Goal: Task Accomplishment & Management: Manage account settings

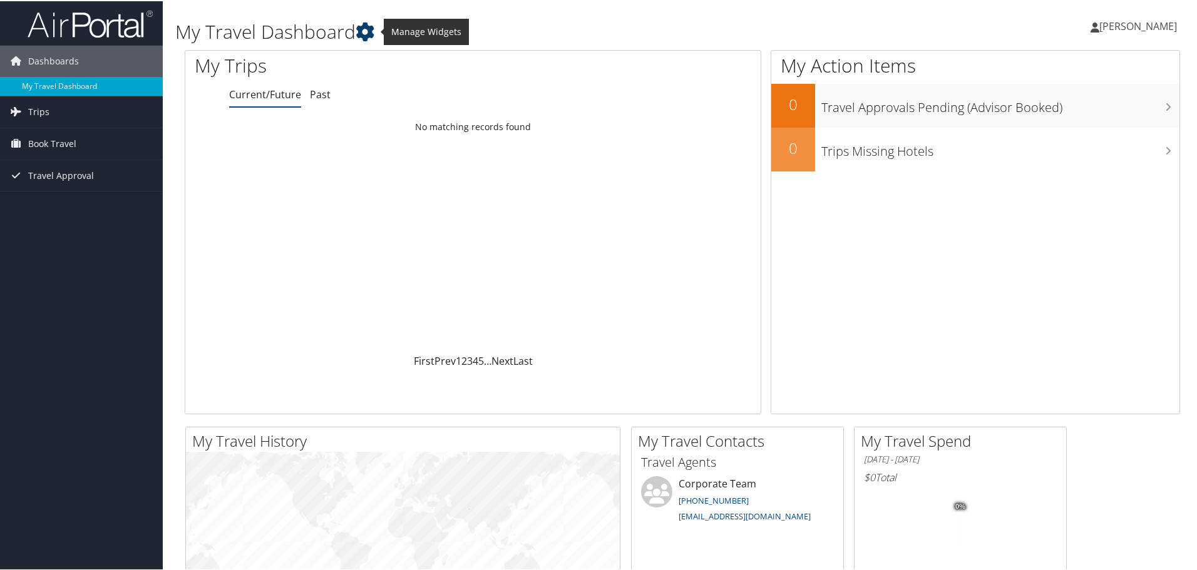
click at [368, 26] on icon at bounding box center [365, 30] width 19 height 19
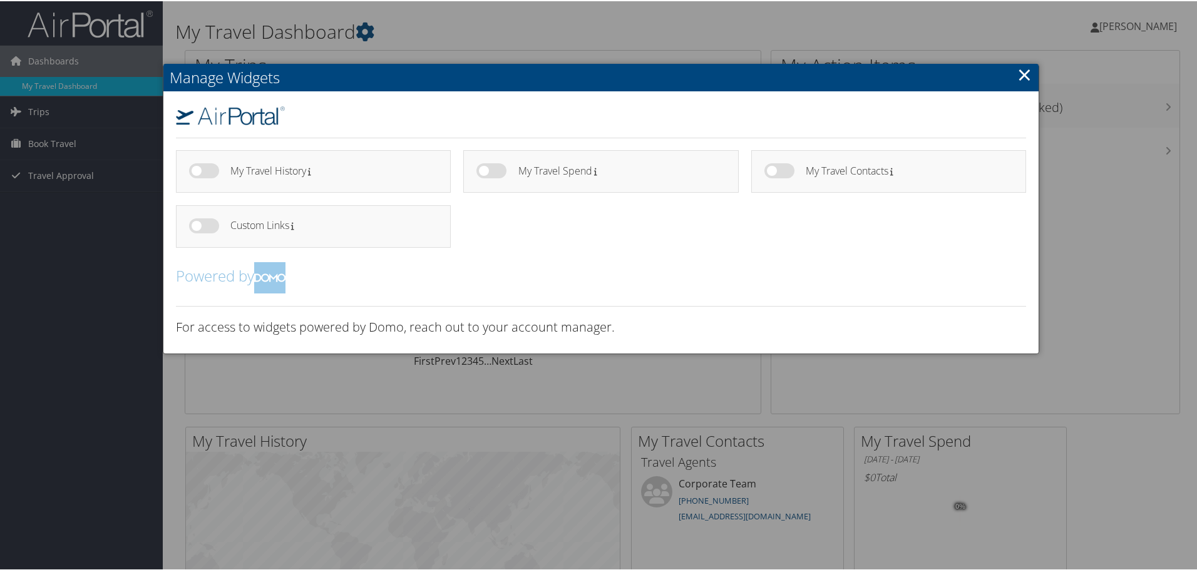
click at [1023, 75] on link "×" at bounding box center [1025, 73] width 14 height 25
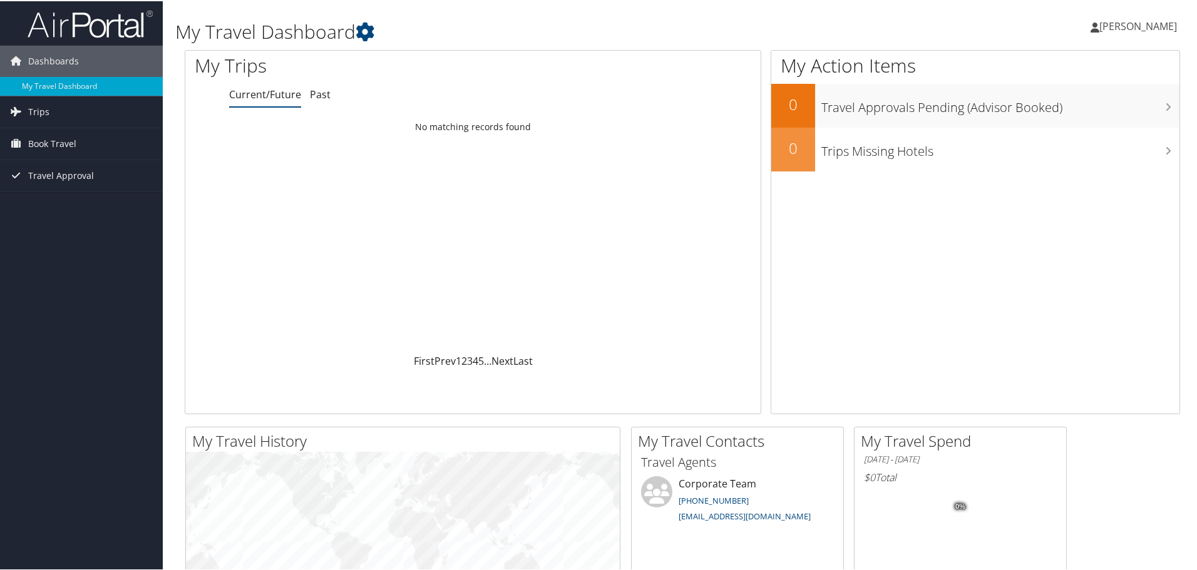
click at [1091, 26] on icon at bounding box center [1095, 26] width 9 height 10
click at [1085, 112] on link "View Travel Profile" at bounding box center [1105, 111] width 140 height 21
click at [1152, 68] on icon at bounding box center [1166, 63] width 37 height 21
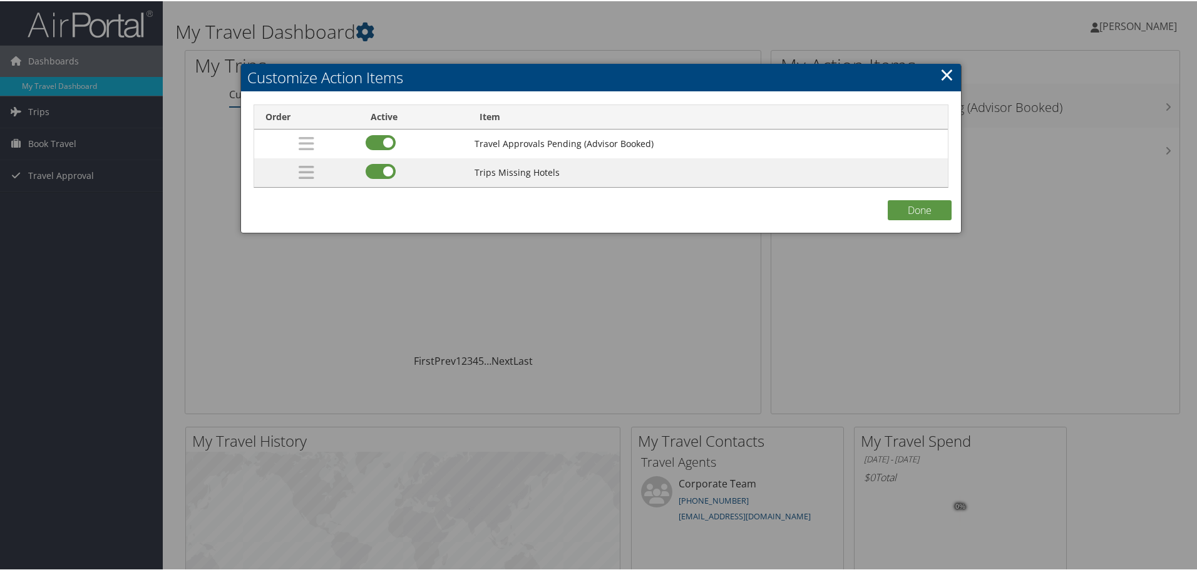
click at [942, 74] on link "×" at bounding box center [947, 73] width 14 height 25
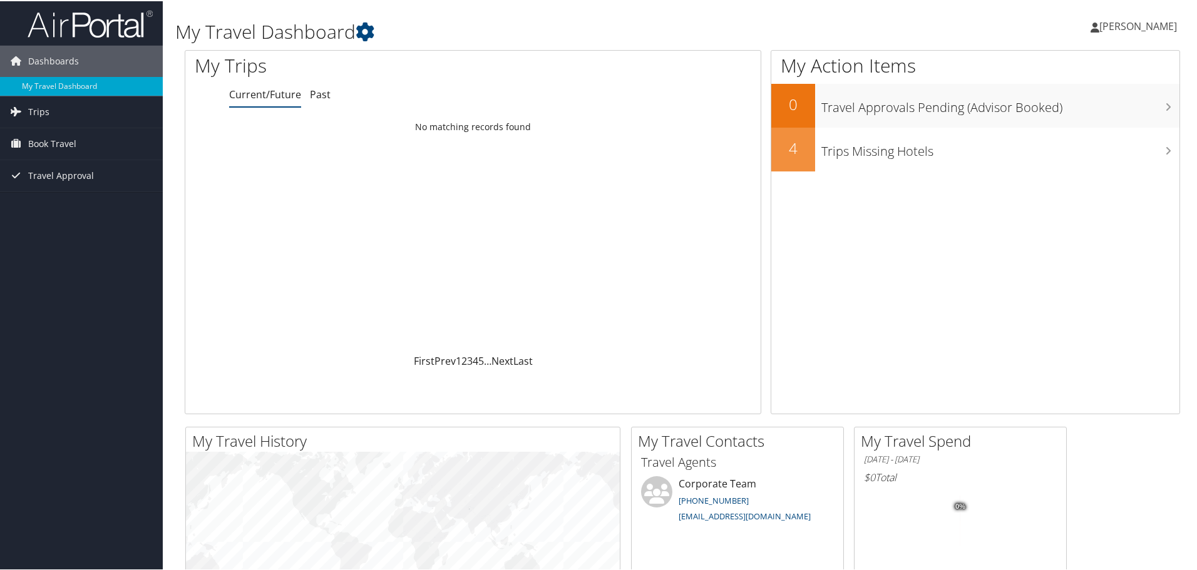
click at [1100, 26] on span "[PERSON_NAME]" at bounding box center [1139, 25] width 78 height 14
click at [1091, 28] on icon at bounding box center [1095, 26] width 9 height 10
click at [1076, 71] on link "My Settings" at bounding box center [1105, 68] width 140 height 21
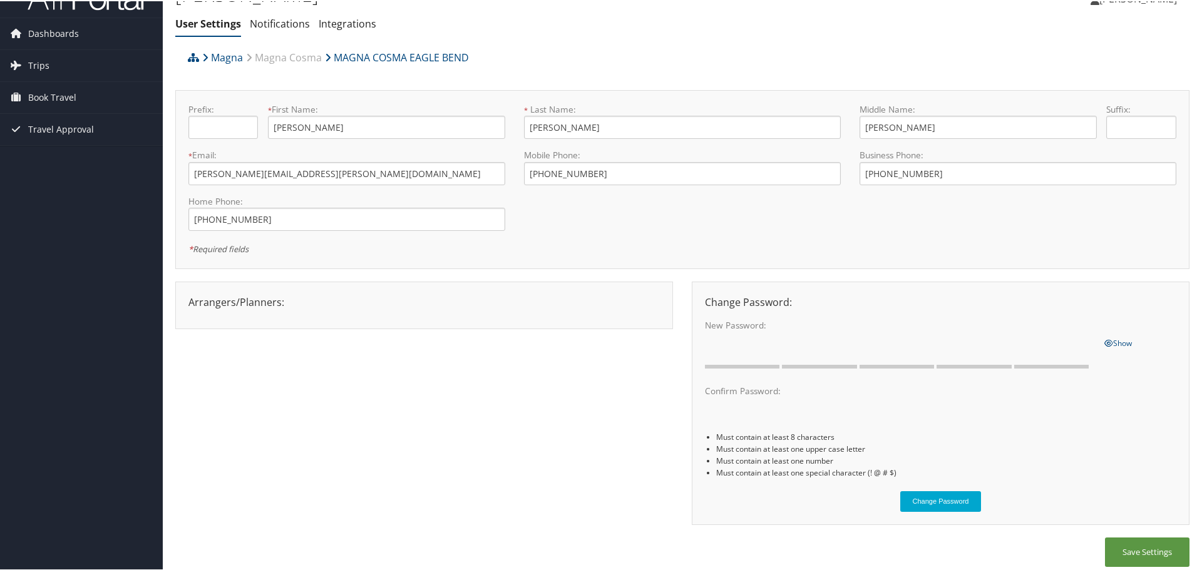
scroll to position [36, 0]
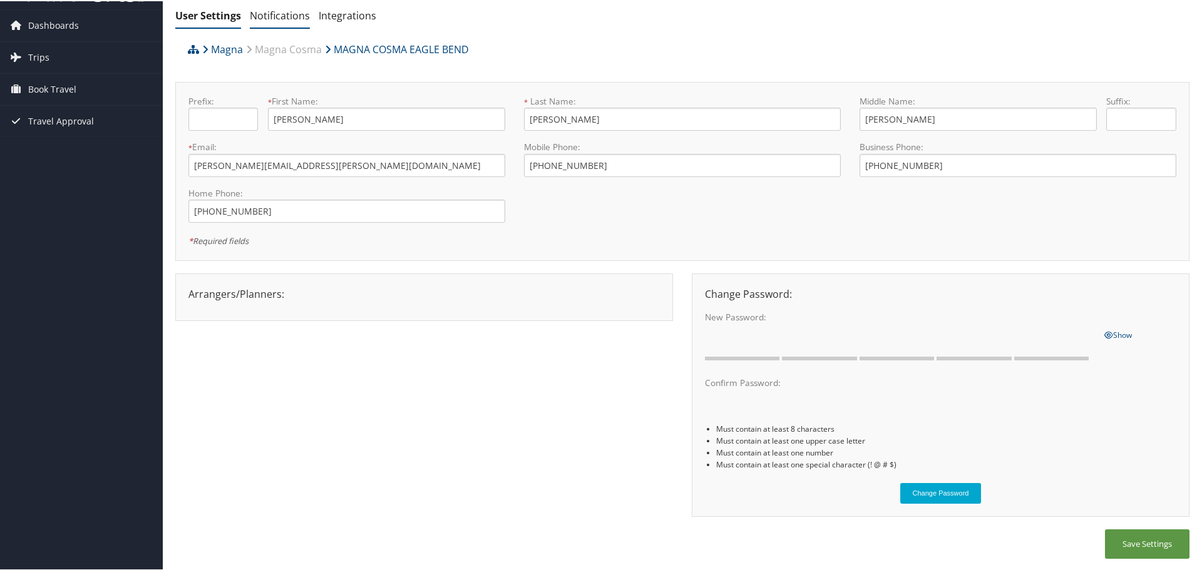
click at [274, 14] on link "Notifications" at bounding box center [280, 15] width 60 height 14
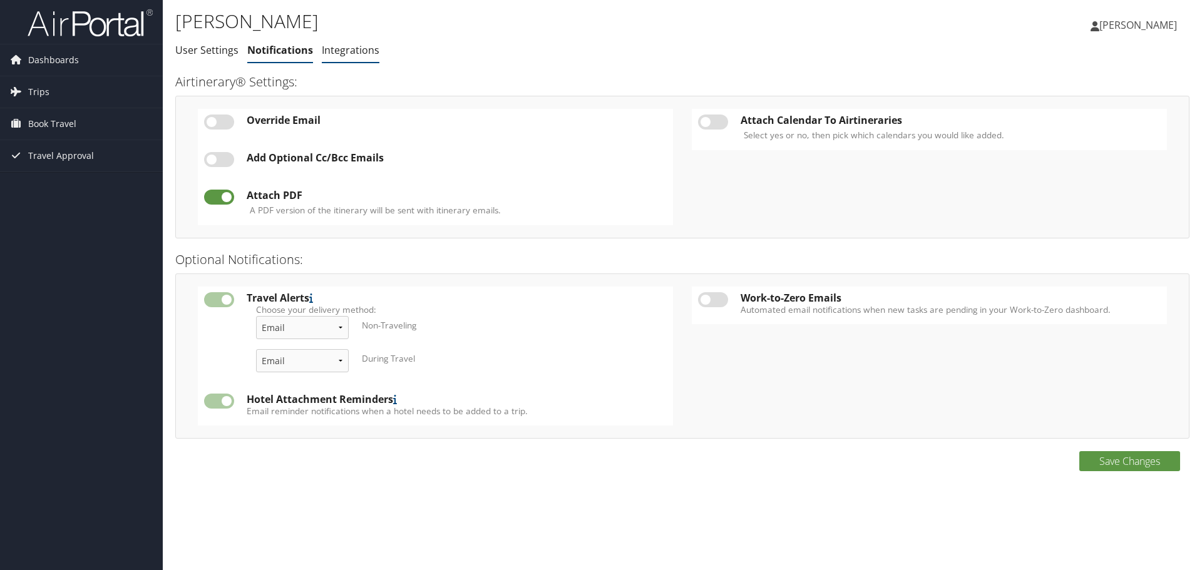
click at [361, 52] on link "Integrations" at bounding box center [351, 50] width 58 height 14
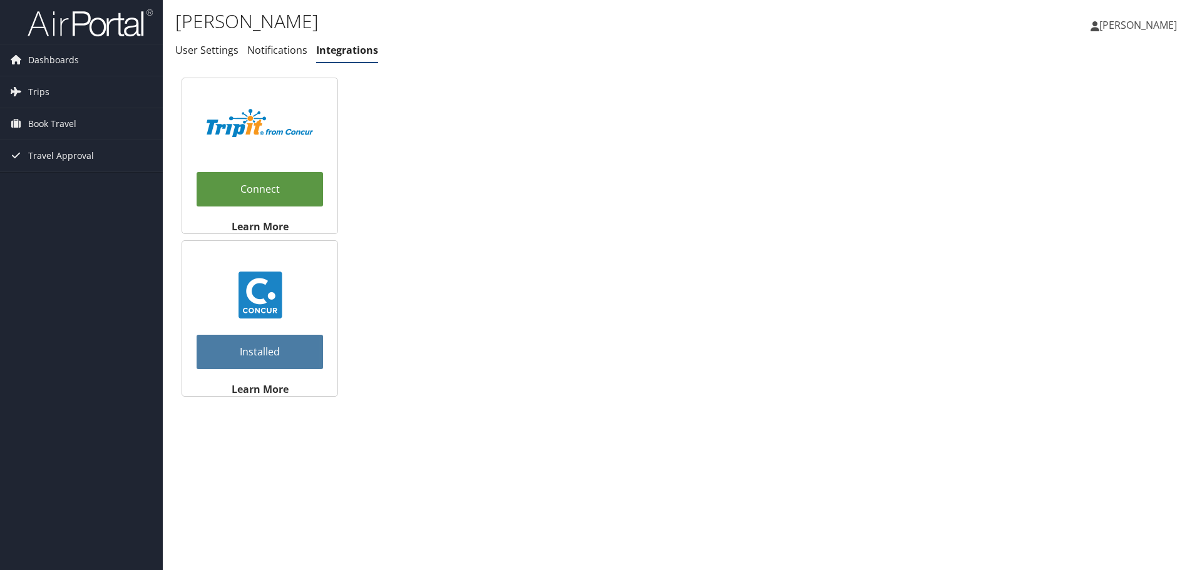
click at [1091, 29] on icon at bounding box center [1095, 26] width 9 height 10
click at [206, 51] on link "User Settings" at bounding box center [206, 50] width 63 height 14
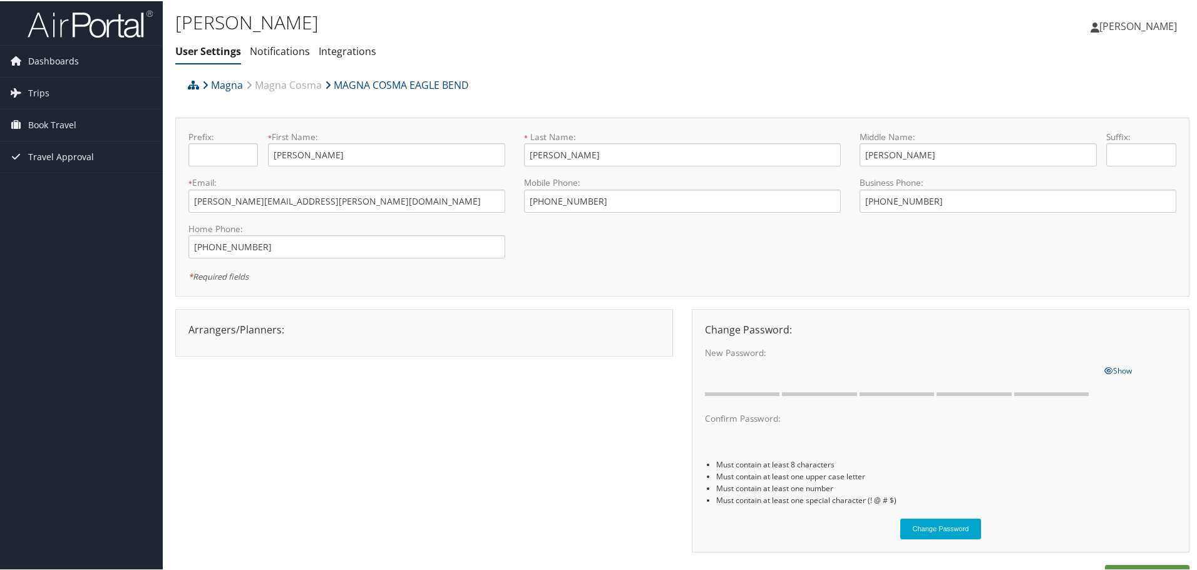
click at [1147, 27] on span "[PERSON_NAME]" at bounding box center [1139, 25] width 78 height 14
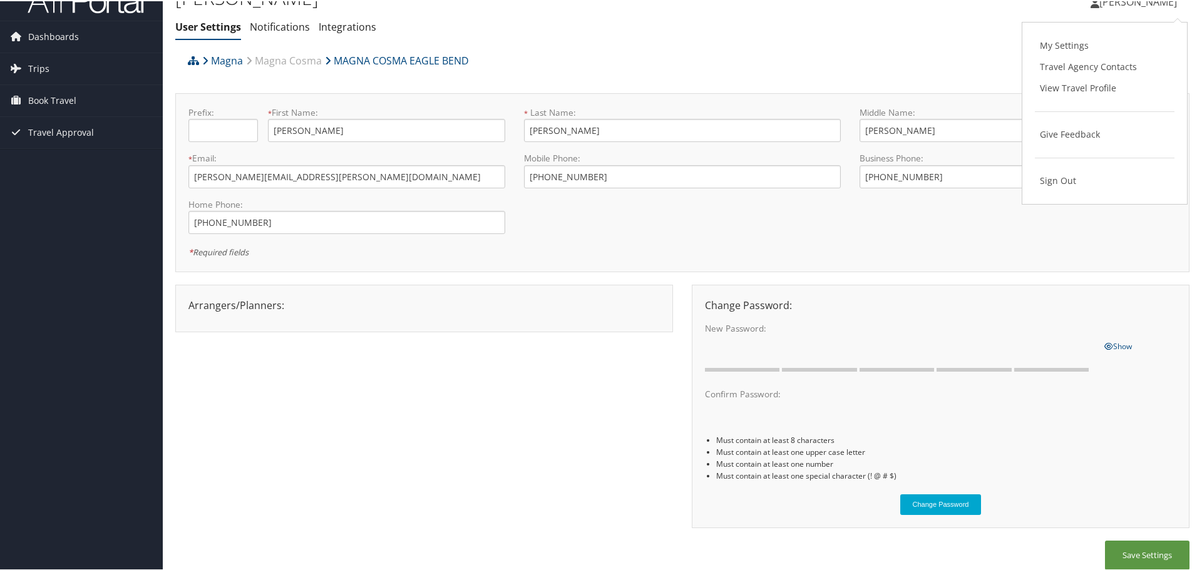
scroll to position [36, 0]
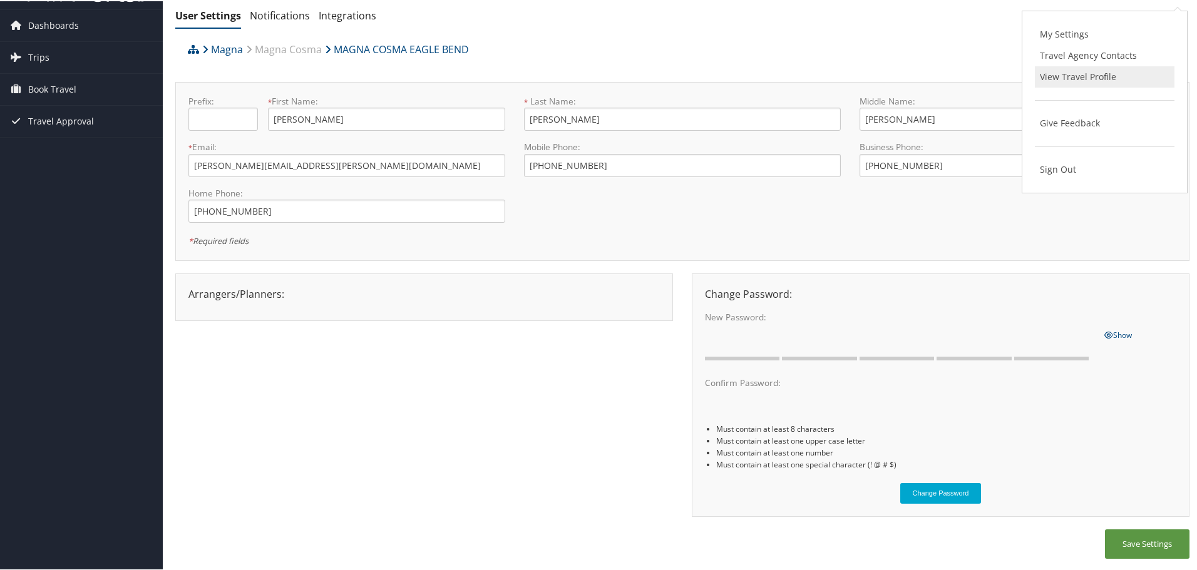
click at [1100, 77] on link "View Travel Profile" at bounding box center [1105, 75] width 140 height 21
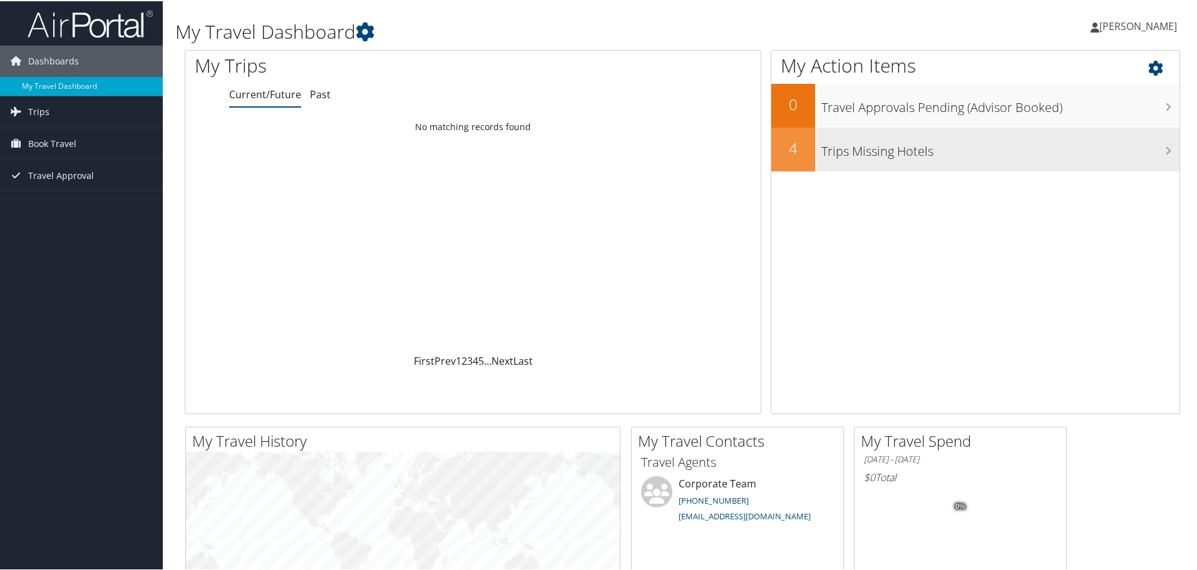
click at [1158, 149] on h3 "Trips Missing Hotels" at bounding box center [1001, 147] width 358 height 24
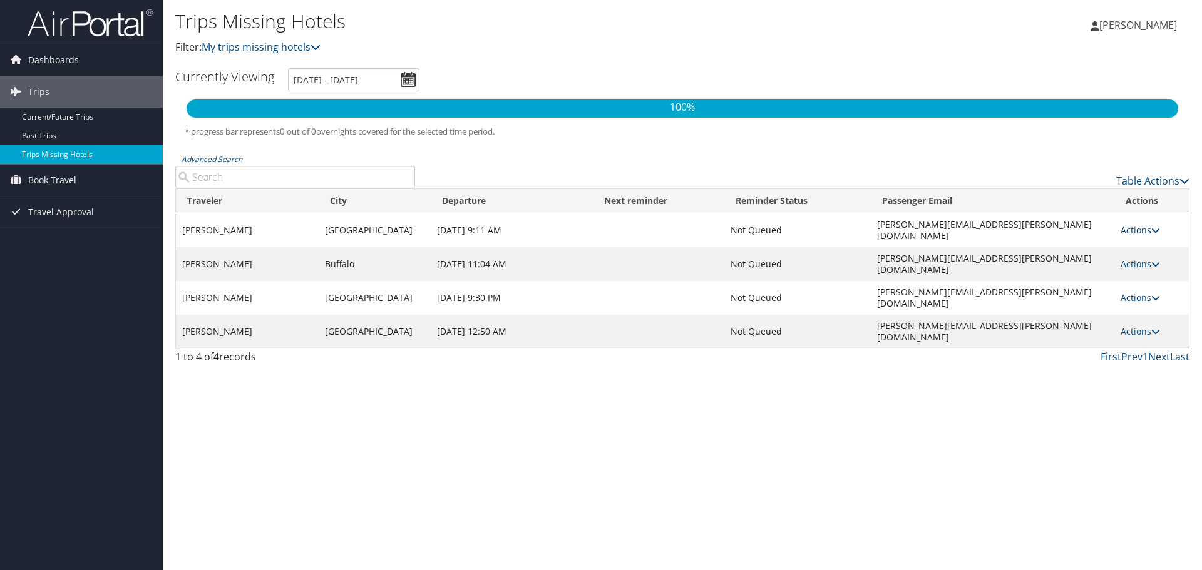
click at [1155, 227] on icon at bounding box center [1156, 230] width 9 height 9
click at [921, 398] on div "Trips Missing Hotels Filter: My trips missing hotels Melissa Mondragon Melissa …" at bounding box center [682, 285] width 1039 height 570
click at [1155, 327] on icon at bounding box center [1156, 331] width 9 height 9
click at [919, 396] on div "Trips Missing Hotels Filter: My trips missing hotels Melissa Mondragon Melissa …" at bounding box center [682, 285] width 1039 height 570
click at [433, 148] on div "100% * progress bar represents 0 out of 0 overnights covered for the selected t…" at bounding box center [682, 126] width 1014 height 56
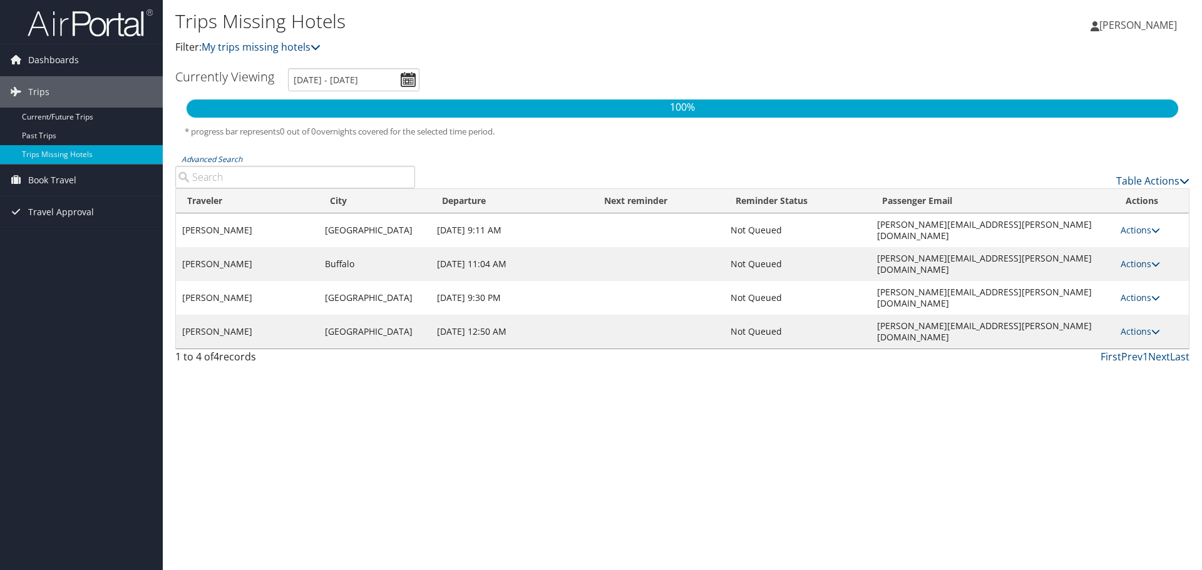
click at [351, 336] on div "Trips Missing Hotels Filter: My trips missing hotels Melissa Mondragon Melissa …" at bounding box center [682, 285] width 1039 height 570
click at [47, 62] on span "Dashboards" at bounding box center [53, 59] width 51 height 31
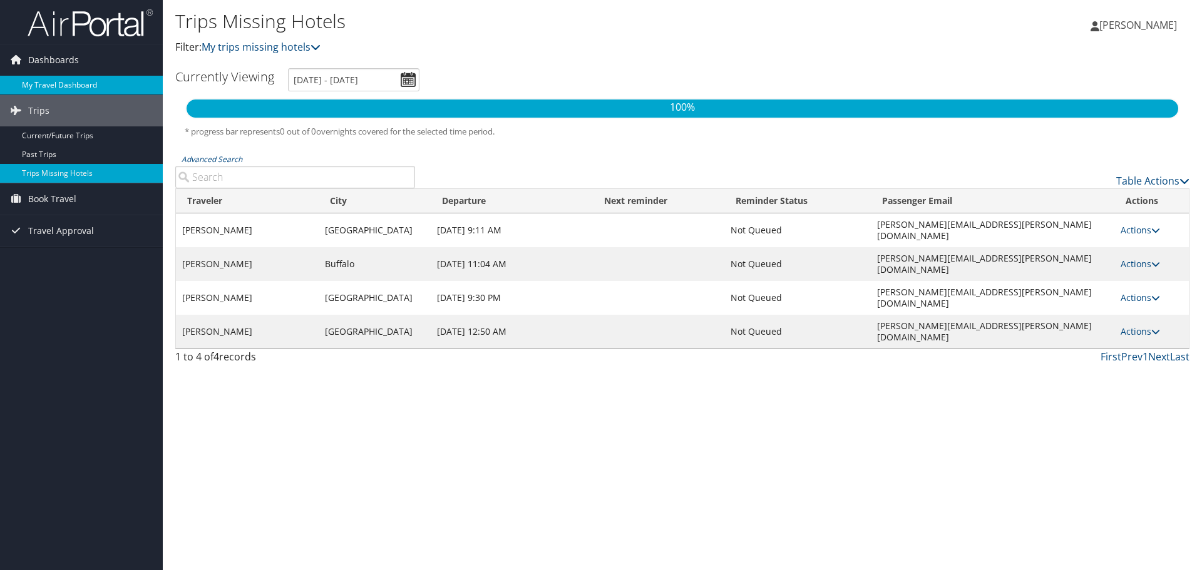
click at [68, 87] on link "My Travel Dashboard" at bounding box center [81, 85] width 163 height 19
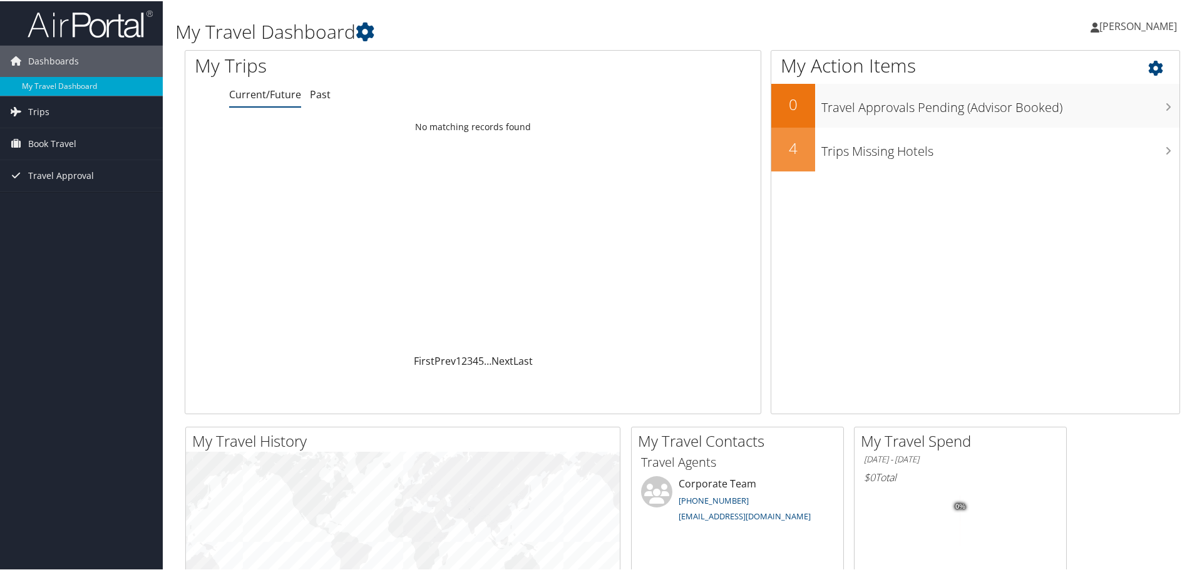
click at [1154, 69] on icon at bounding box center [1166, 63] width 37 height 21
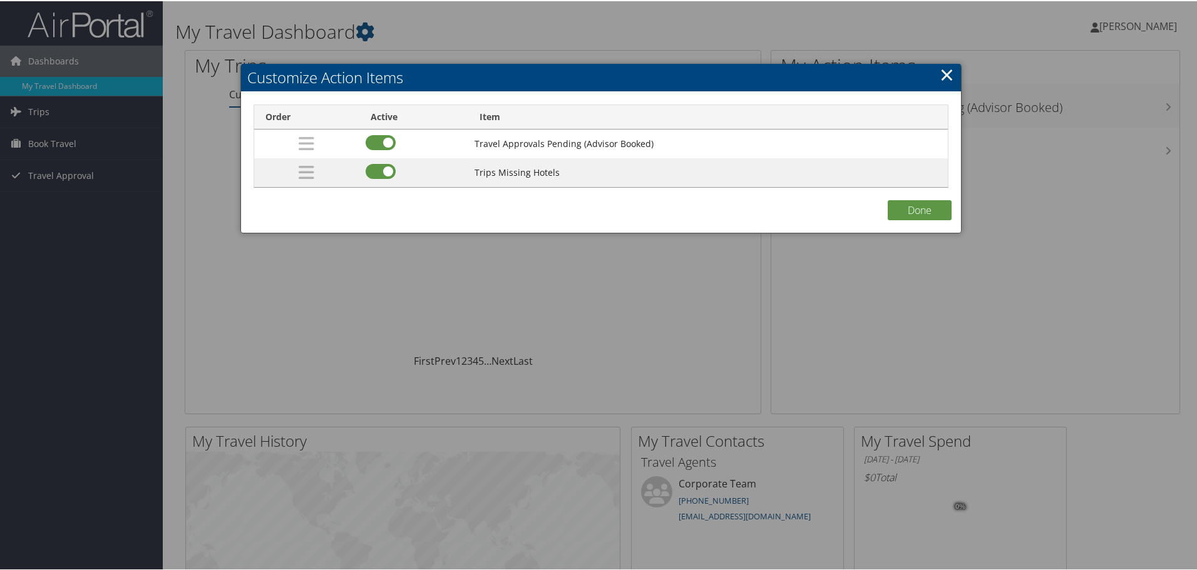
click at [950, 73] on link "×" at bounding box center [947, 73] width 14 height 25
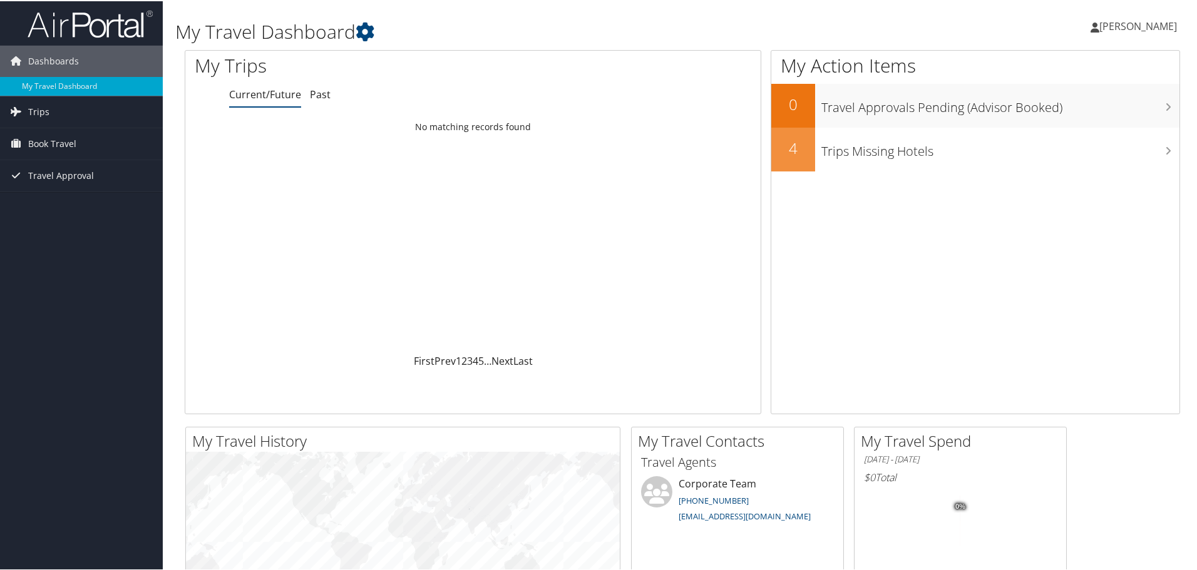
click at [73, 30] on img at bounding box center [90, 22] width 125 height 29
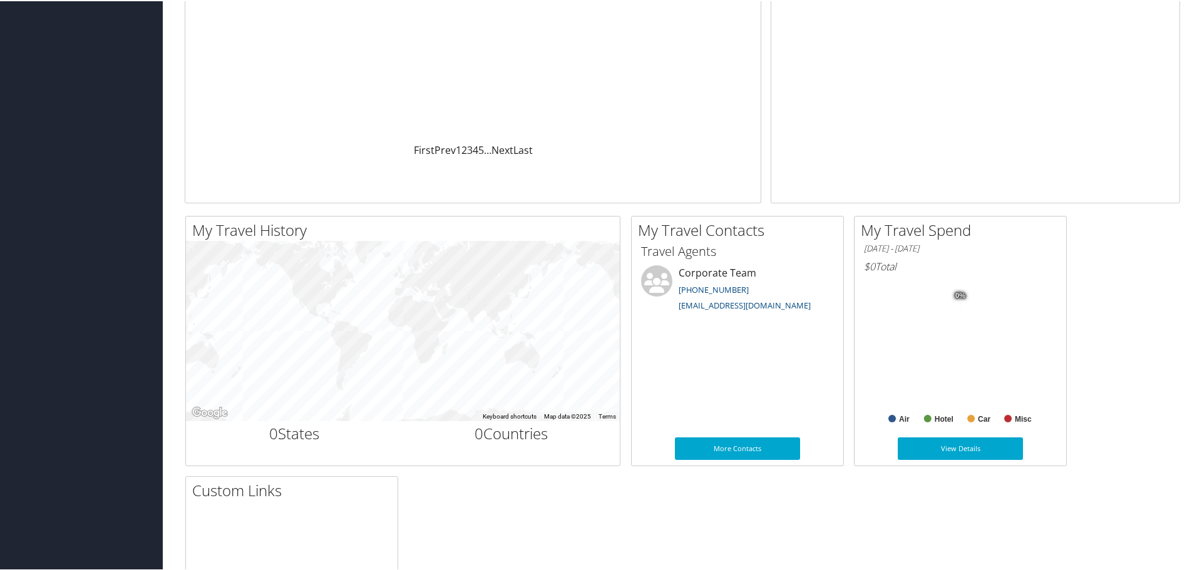
scroll to position [250, 0]
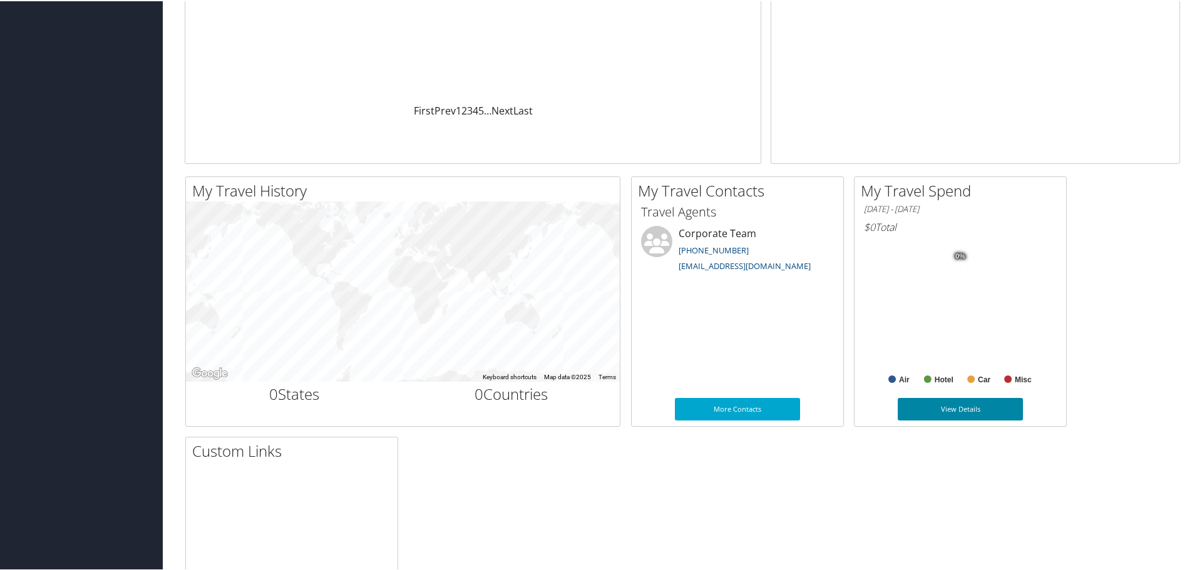
click at [972, 408] on link "View Details" at bounding box center [960, 408] width 125 height 23
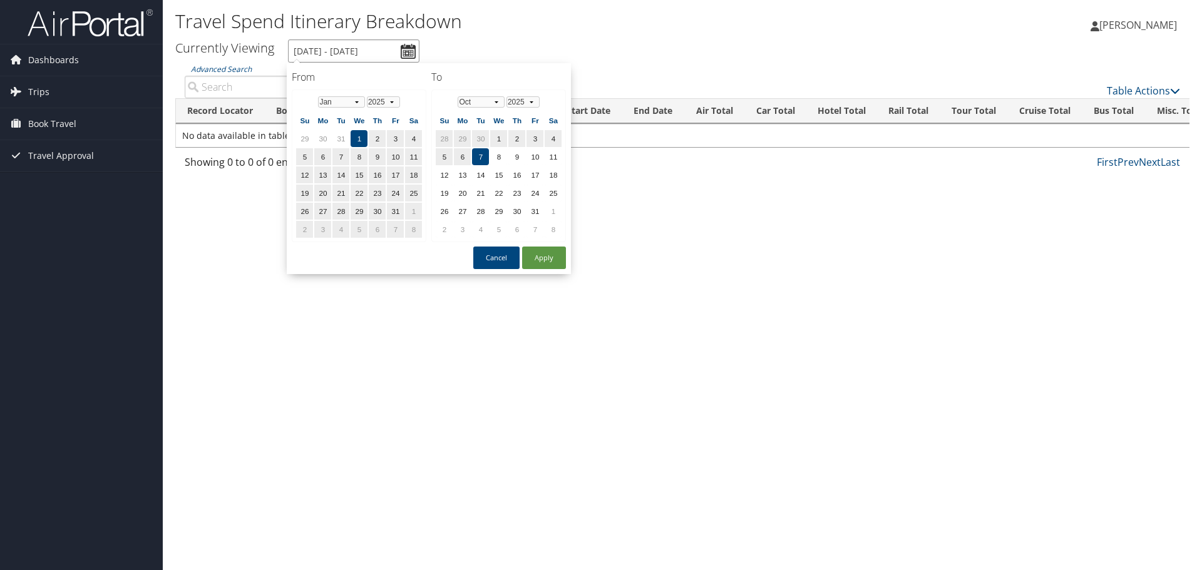
click at [406, 55] on input "1/1/2025 - 10/7/2025" at bounding box center [353, 50] width 131 height 23
click at [465, 195] on td "20" at bounding box center [462, 193] width 17 height 17
click at [538, 197] on td "24" at bounding box center [535, 193] width 17 height 17
click at [547, 262] on button "Apply" at bounding box center [544, 258] width 44 height 23
type input "1/1/2025 - 10/24/2025"
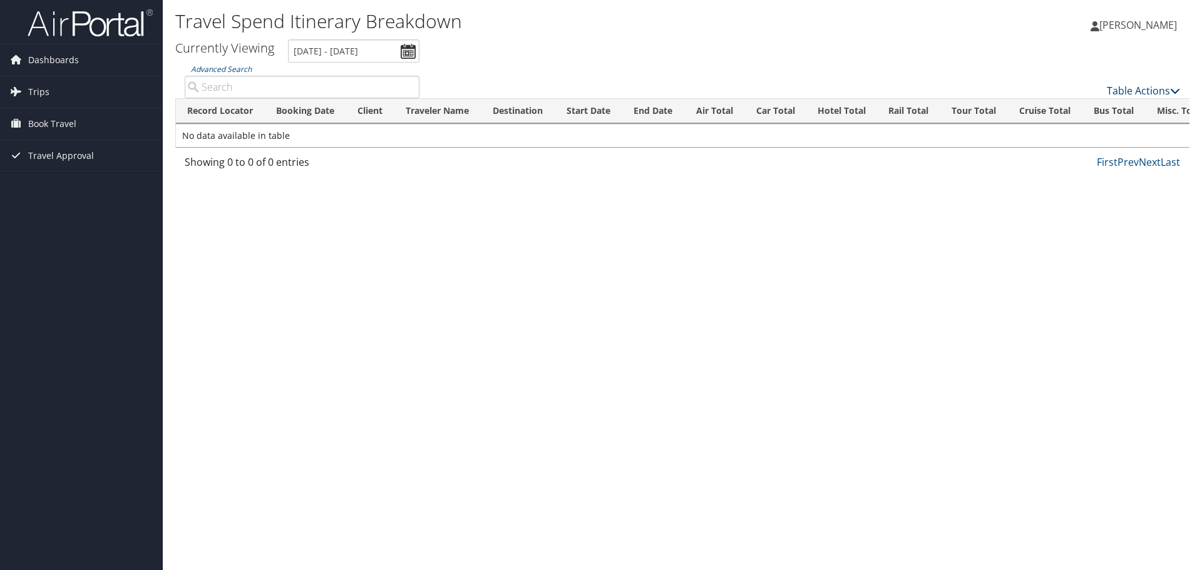
click at [1177, 91] on icon at bounding box center [1175, 91] width 10 height 10
click at [549, 267] on div at bounding box center [601, 285] width 1202 height 570
click at [225, 51] on h3 "Currently Viewing" at bounding box center [224, 47] width 99 height 17
click at [1091, 28] on icon at bounding box center [1095, 26] width 9 height 10
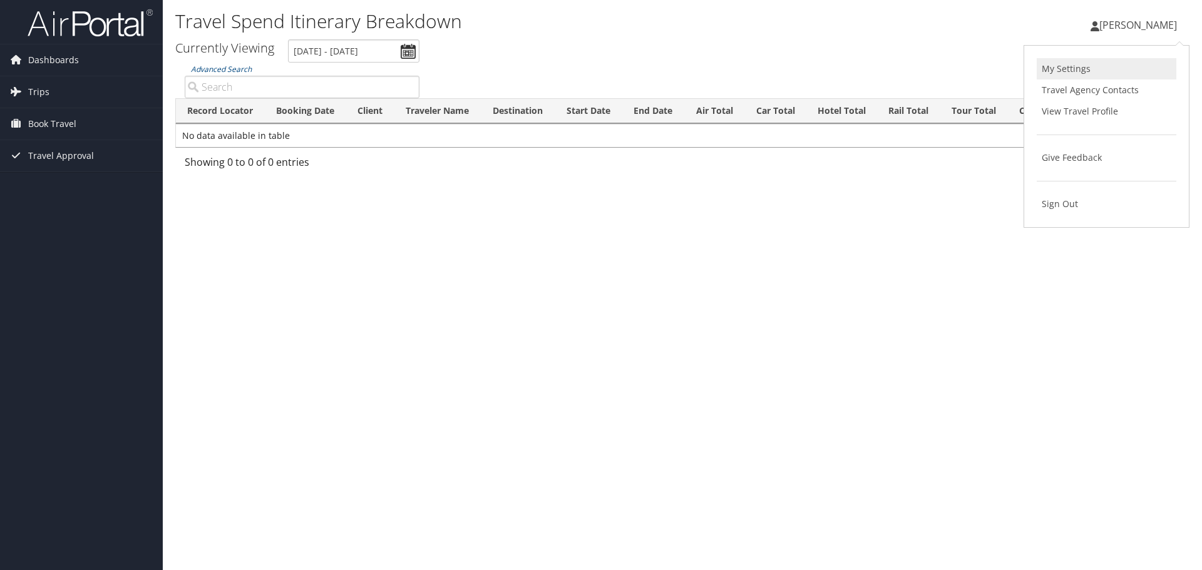
click at [1075, 70] on link "My Settings" at bounding box center [1107, 68] width 140 height 21
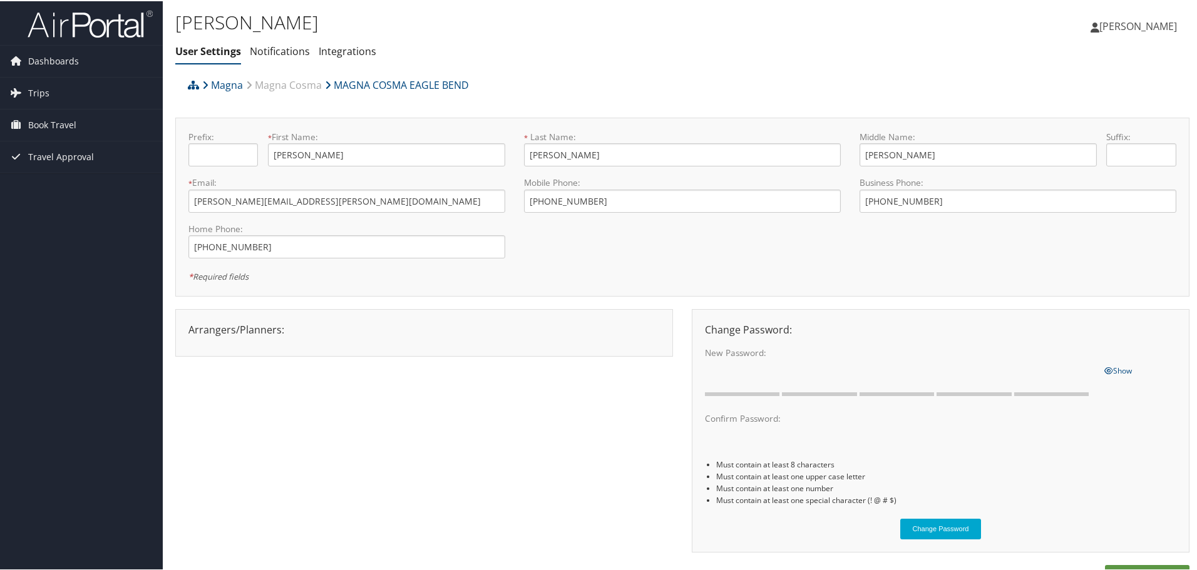
click at [308, 329] on div "Arrangers/Planners: Edit Arrangers & Planners Pamela Byrd Save Changes Cancel ×" at bounding box center [424, 328] width 490 height 15
click at [726, 59] on ul "User Settings Notifications Integrations" at bounding box center [513, 50] width 676 height 23
click at [1152, 26] on span "[PERSON_NAME]" at bounding box center [1139, 25] width 78 height 14
click at [1083, 111] on link "View Travel Profile" at bounding box center [1105, 111] width 140 height 21
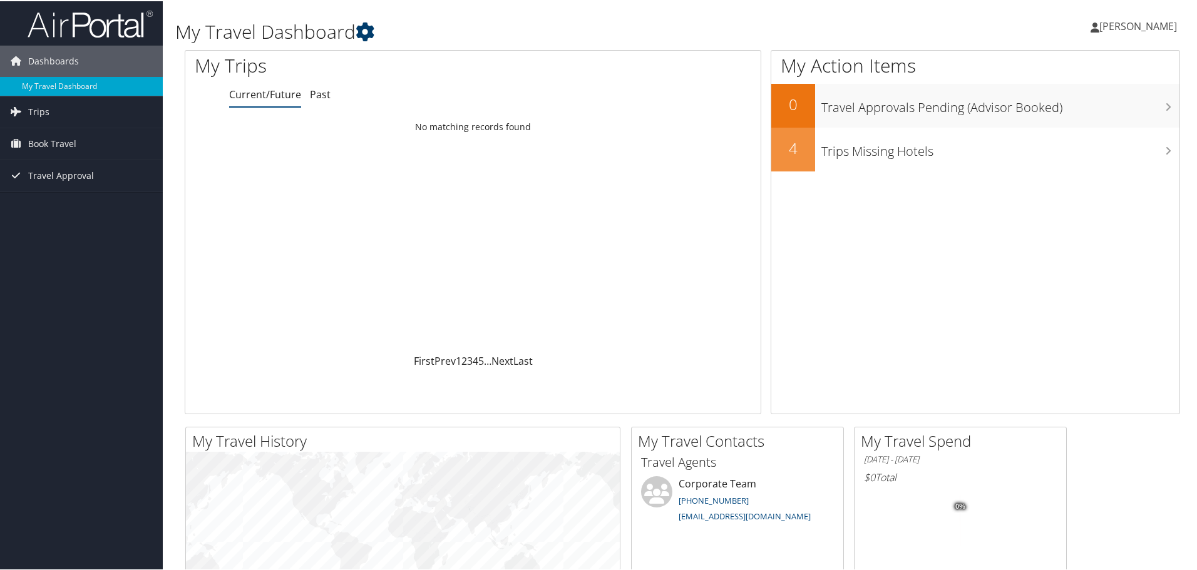
click at [372, 34] on icon at bounding box center [365, 30] width 19 height 19
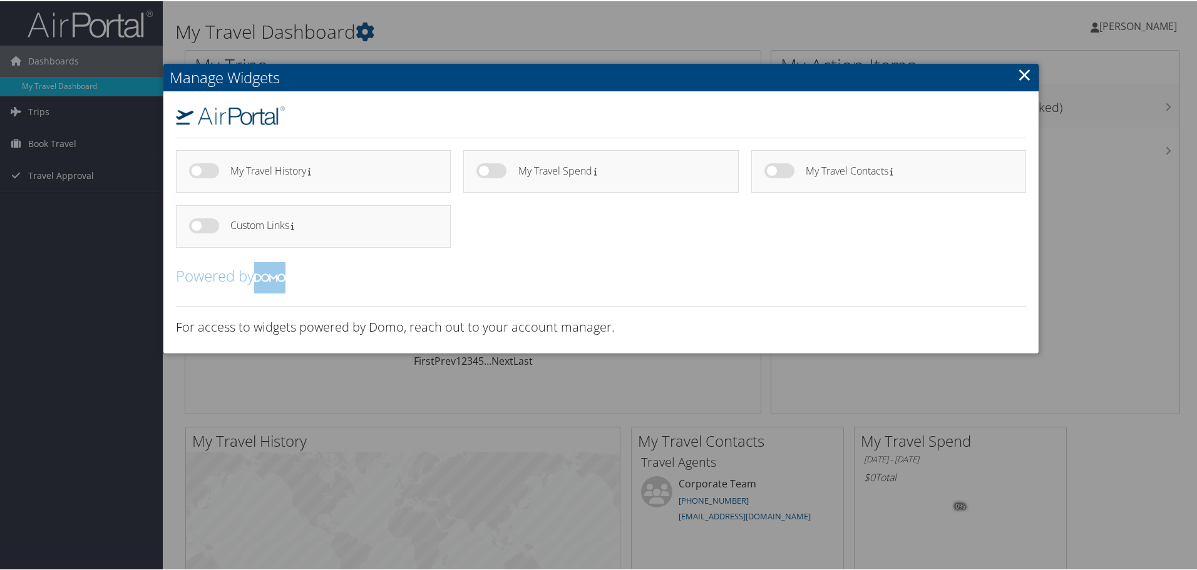
click at [1024, 72] on link "×" at bounding box center [1025, 73] width 14 height 25
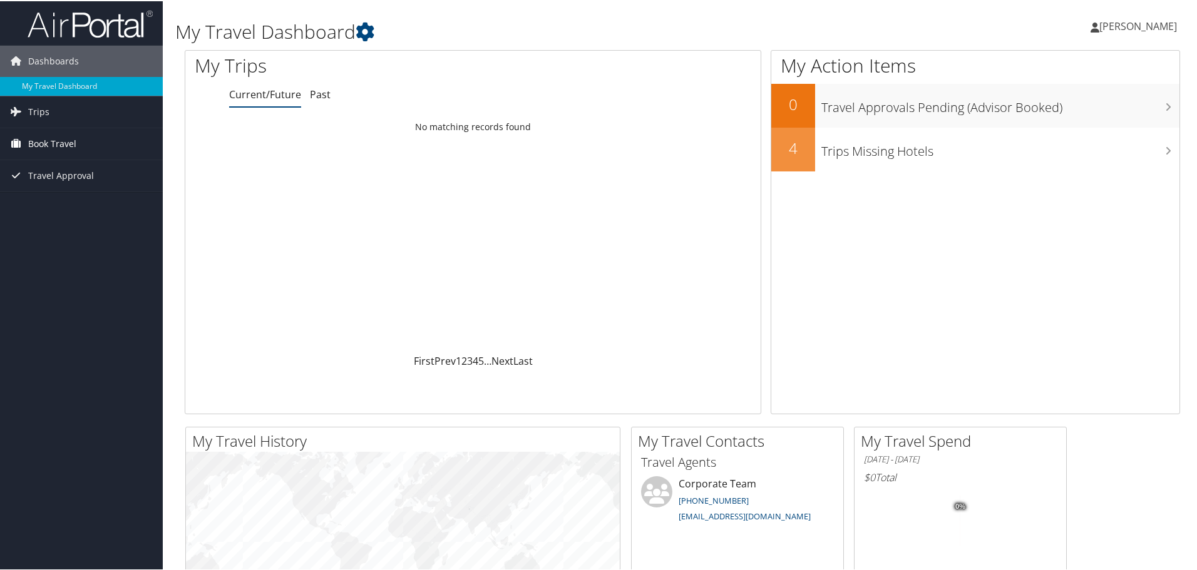
click at [62, 144] on span "Book Travel" at bounding box center [52, 142] width 48 height 31
click at [68, 142] on span "Book Travel" at bounding box center [52, 142] width 48 height 31
click at [33, 111] on span "Trips" at bounding box center [38, 110] width 21 height 31
click at [38, 112] on span "Trips" at bounding box center [38, 110] width 21 height 31
click at [34, 86] on link "My Travel Dashboard" at bounding box center [81, 85] width 163 height 19
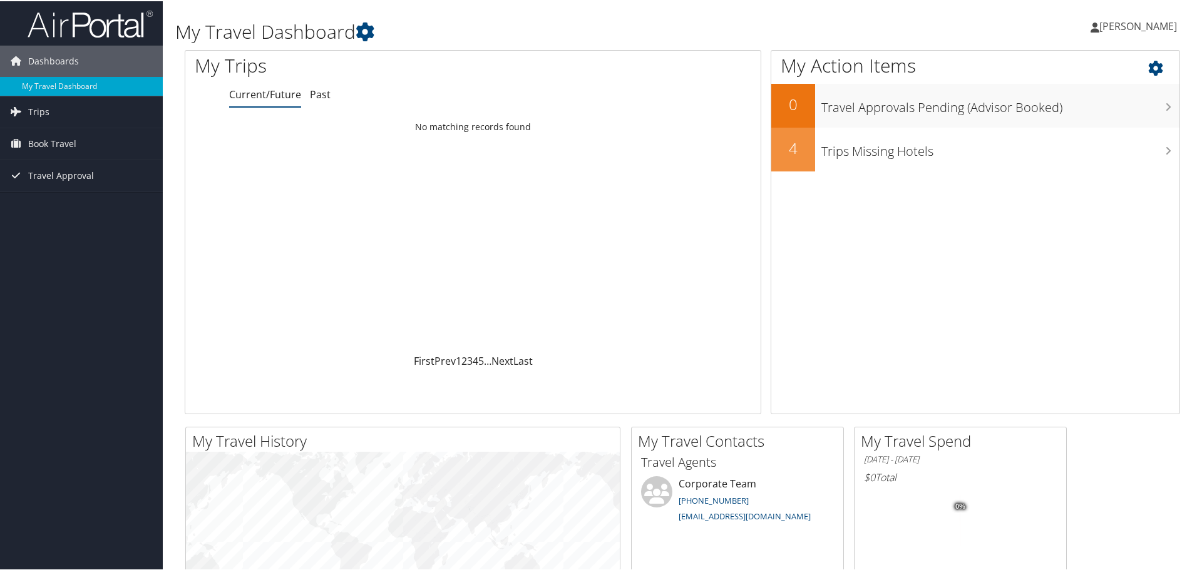
click at [1149, 65] on icon at bounding box center [1166, 63] width 37 height 21
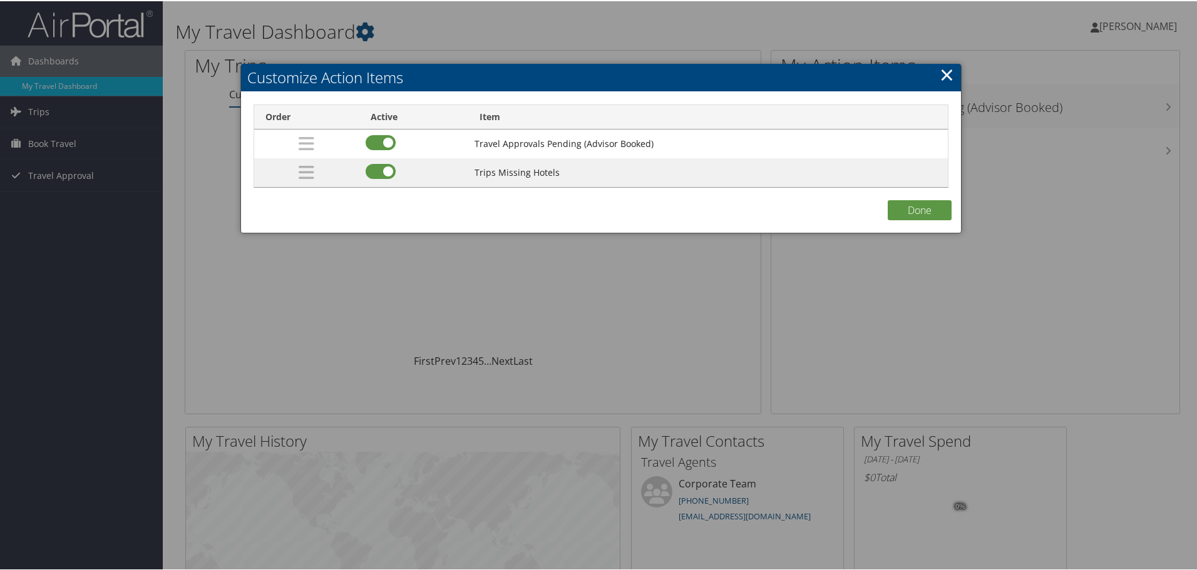
click at [507, 177] on td "Trips Missing Hotels" at bounding box center [708, 171] width 480 height 29
click at [946, 72] on link "×" at bounding box center [947, 73] width 14 height 25
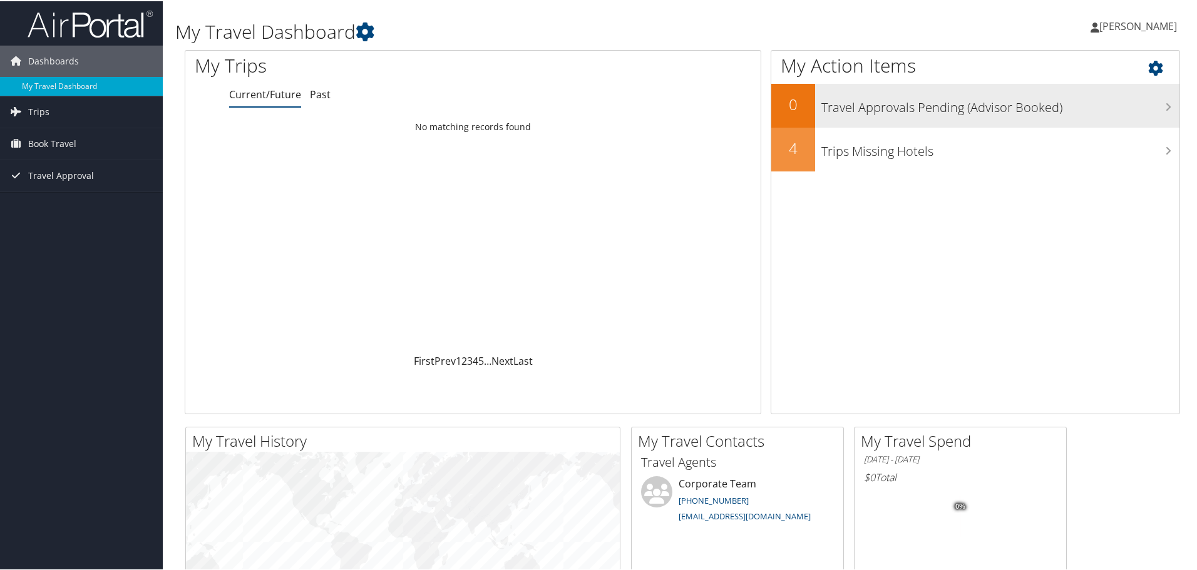
click at [1165, 103] on icon at bounding box center [1168, 106] width 6 height 10
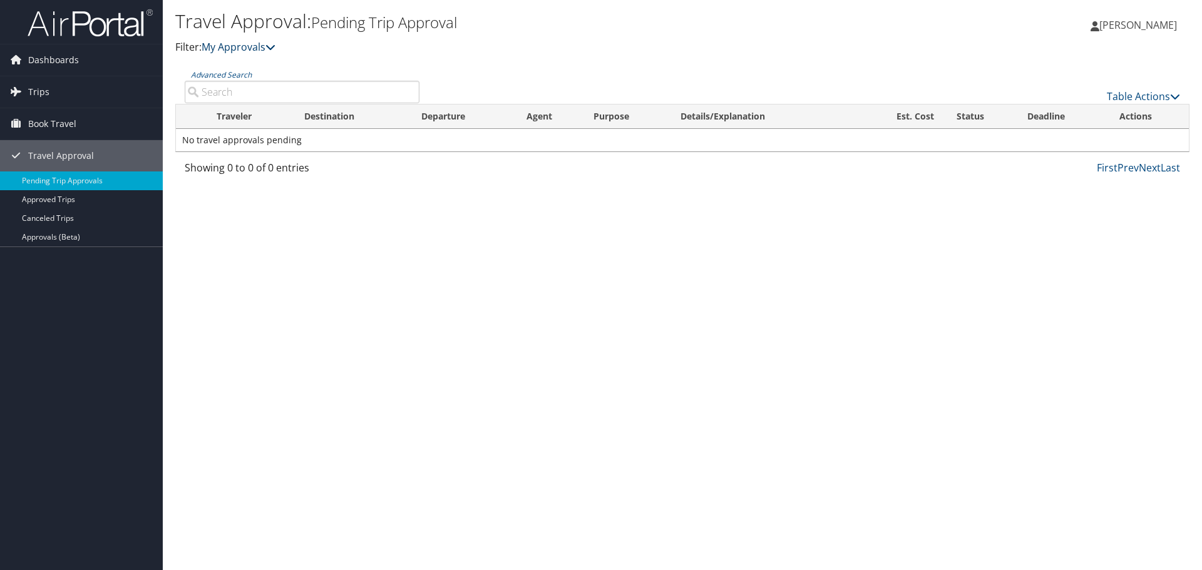
click at [274, 46] on icon at bounding box center [271, 47] width 10 height 10
click at [276, 50] on icon at bounding box center [271, 47] width 10 height 10
click at [39, 60] on span "Dashboards" at bounding box center [53, 59] width 51 height 31
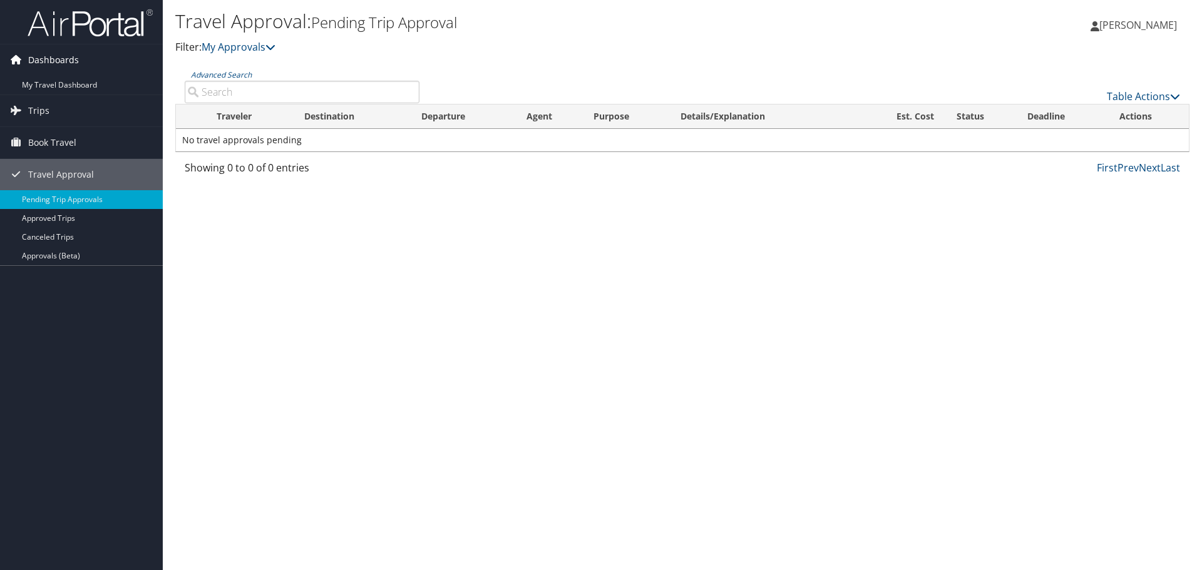
click at [49, 58] on span "Dashboards" at bounding box center [53, 59] width 51 height 31
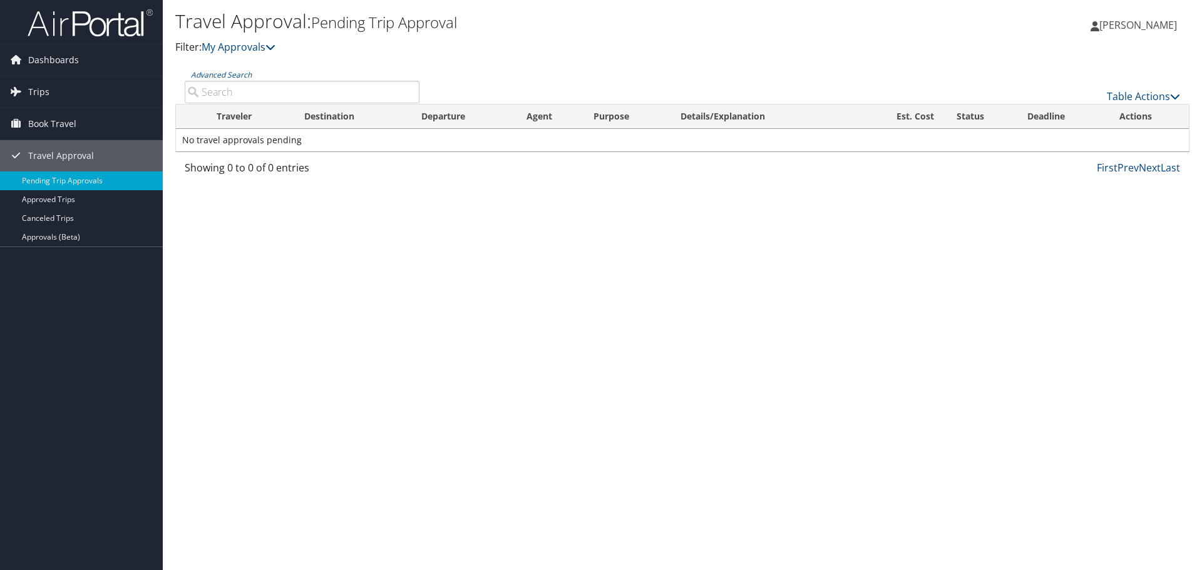
click at [1130, 27] on span "[PERSON_NAME]" at bounding box center [1139, 25] width 78 height 14
click at [1069, 66] on link "My Settings" at bounding box center [1107, 68] width 140 height 21
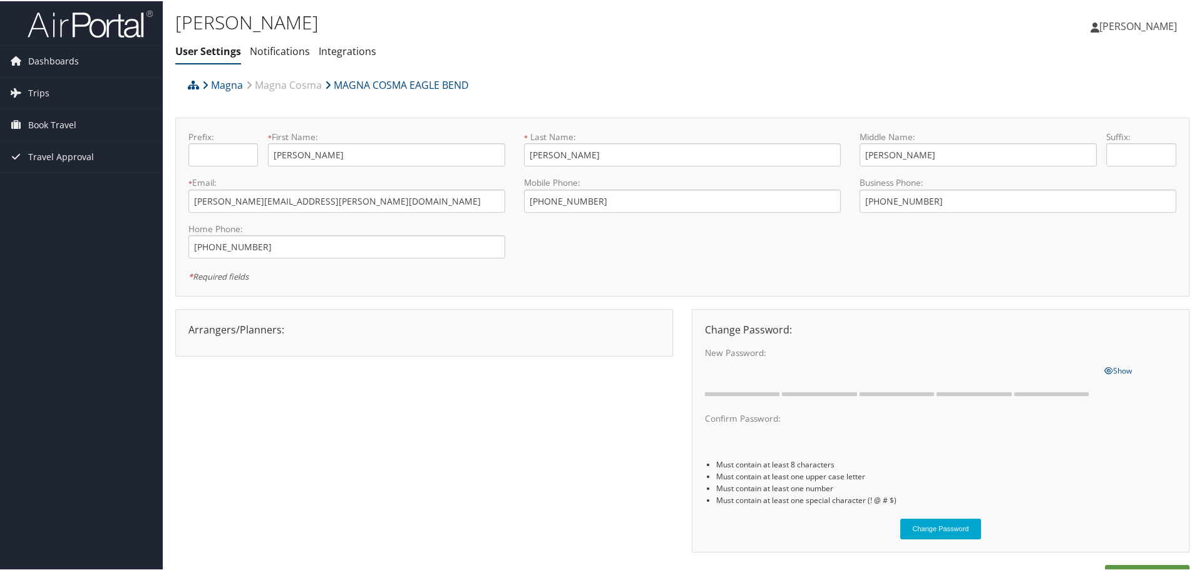
click at [354, 371] on div "Arrangers/Planners: Edit Arrangers & Planners [PERSON_NAME] Save Changes Cancel…" at bounding box center [682, 436] width 1014 height 257
click at [1091, 28] on icon at bounding box center [1095, 26] width 9 height 10
click at [784, 71] on div "Magna Magna Cosma MAGNA COSMA EAGLE BEND" at bounding box center [556, 88] width 742 height 34
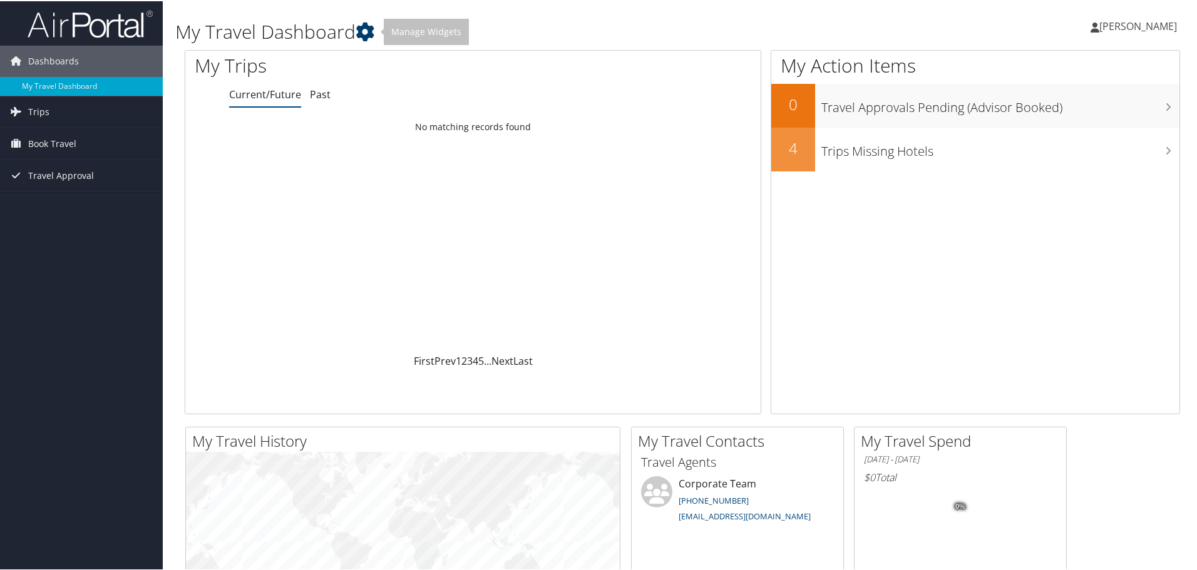
click at [365, 29] on icon at bounding box center [365, 30] width 19 height 19
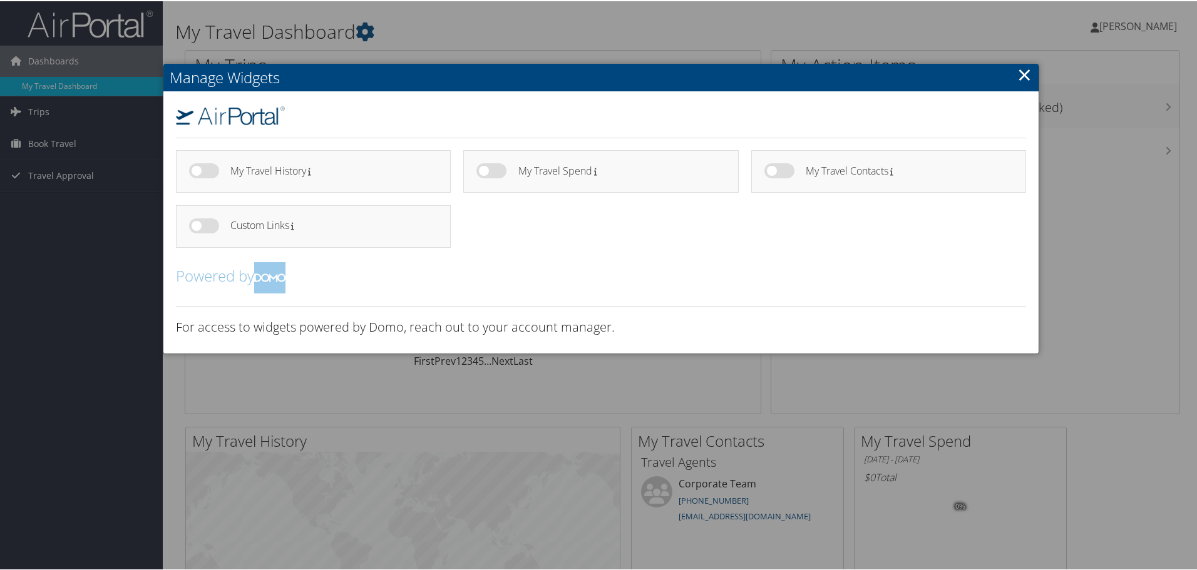
click at [1026, 72] on link "×" at bounding box center [1025, 73] width 14 height 25
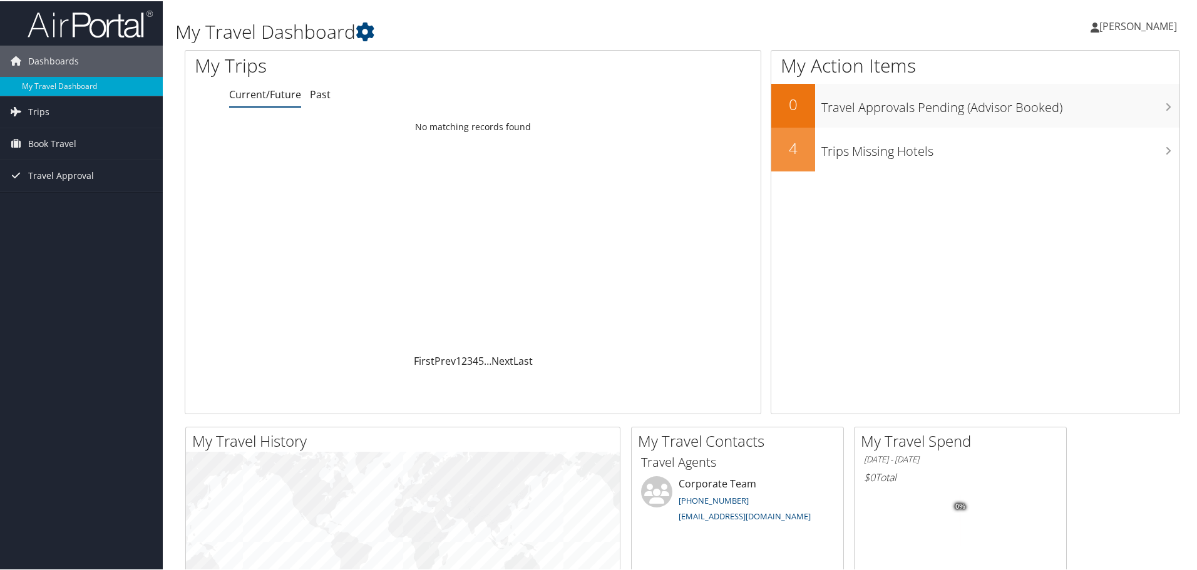
click at [970, 477] on h6 "$0 Total" at bounding box center [960, 477] width 193 height 14
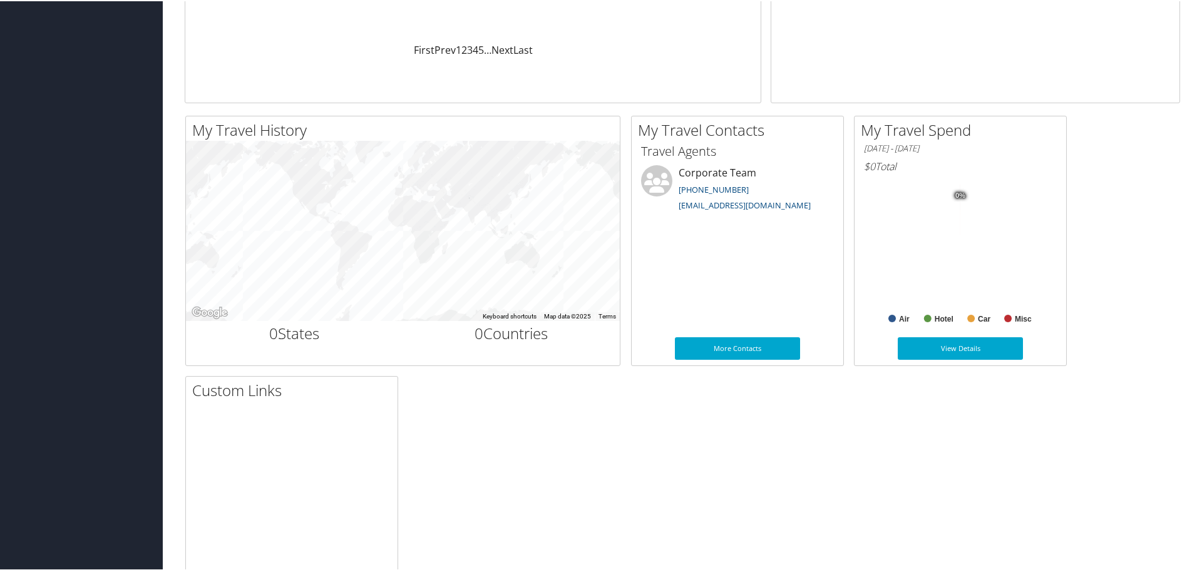
scroll to position [313, 0]
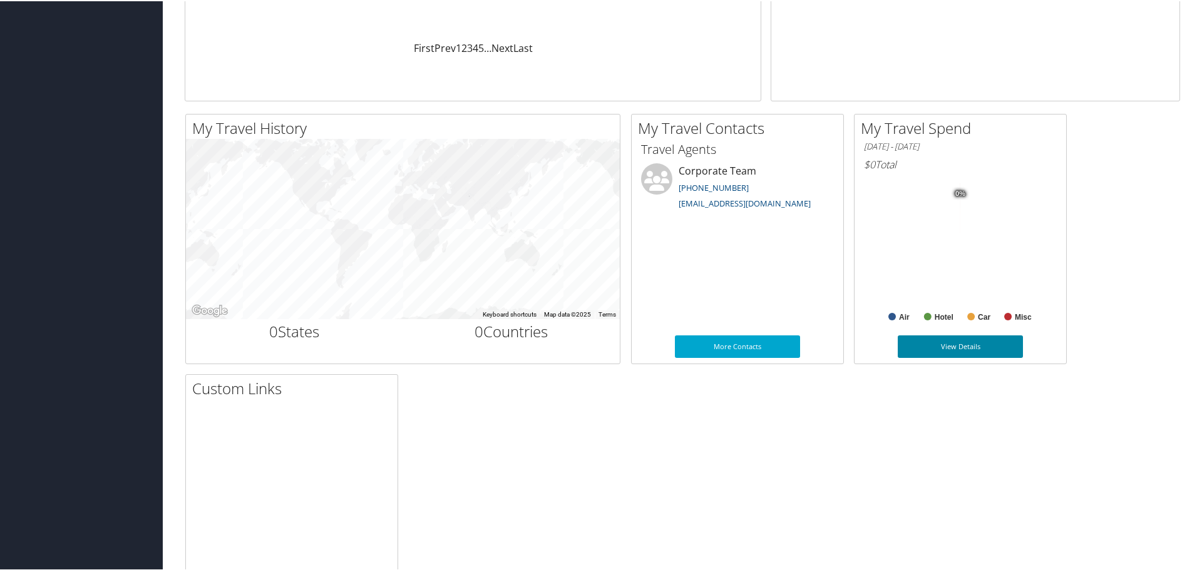
click at [965, 343] on link "View Details" at bounding box center [960, 345] width 125 height 23
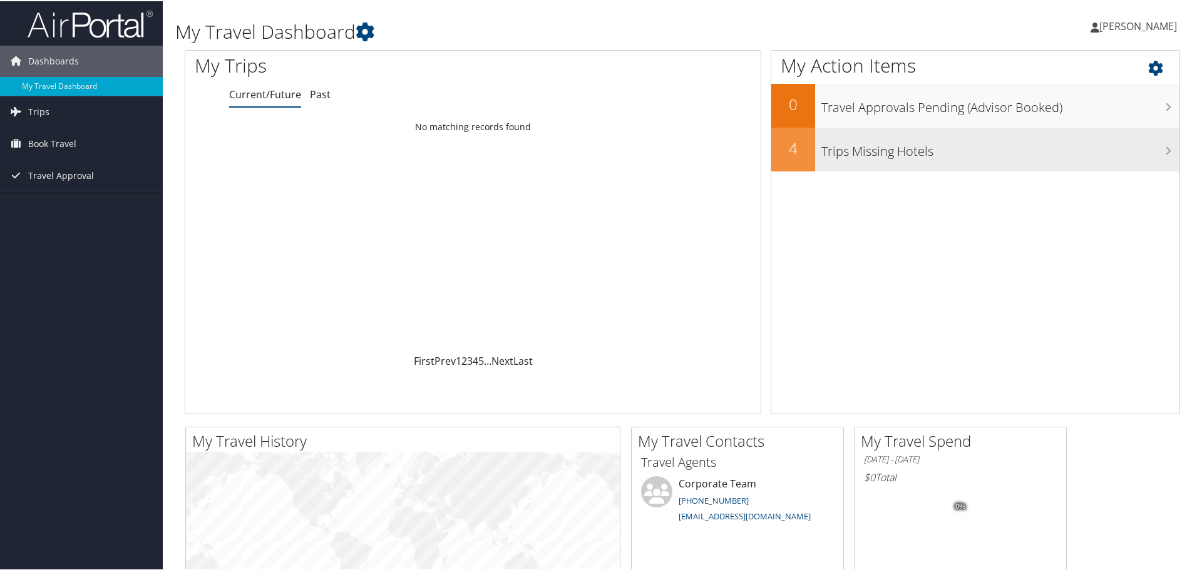
click at [1165, 153] on icon at bounding box center [1168, 150] width 6 height 10
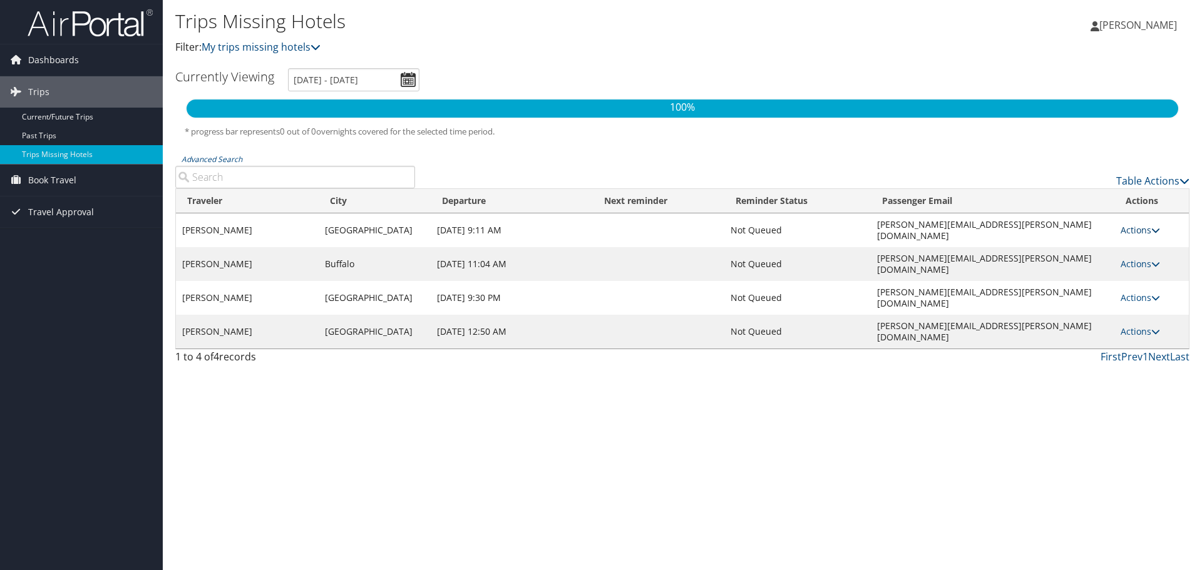
click at [1153, 226] on icon at bounding box center [1156, 230] width 9 height 9
click at [1113, 261] on link "View Itinerary" at bounding box center [1111, 264] width 86 height 21
click at [1153, 260] on icon at bounding box center [1156, 264] width 9 height 9
click at [1156, 226] on icon at bounding box center [1156, 230] width 9 height 9
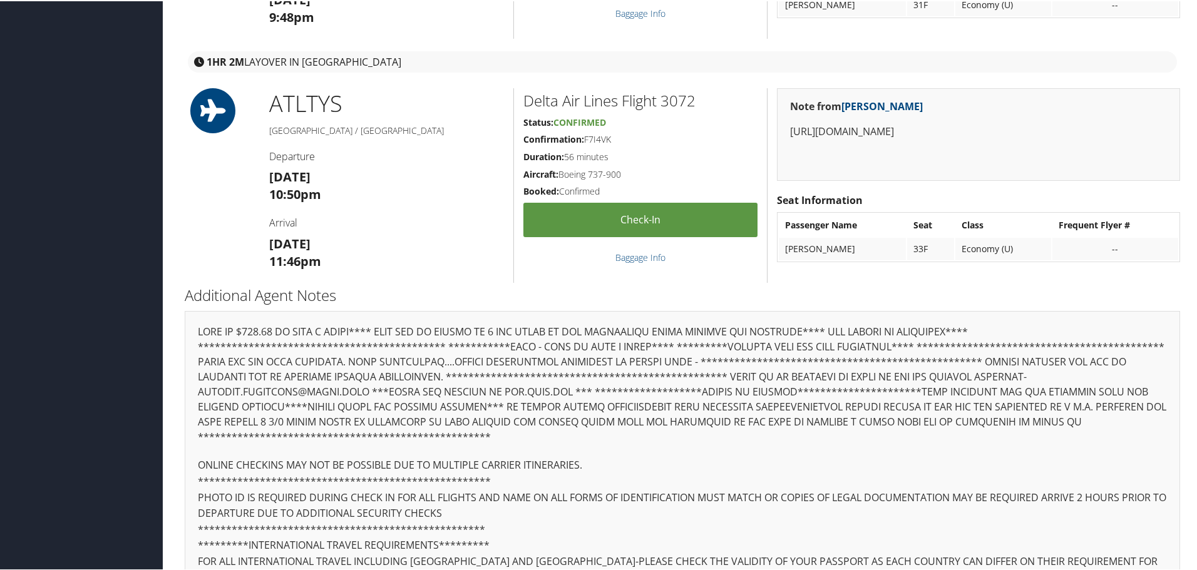
scroll to position [1464, 0]
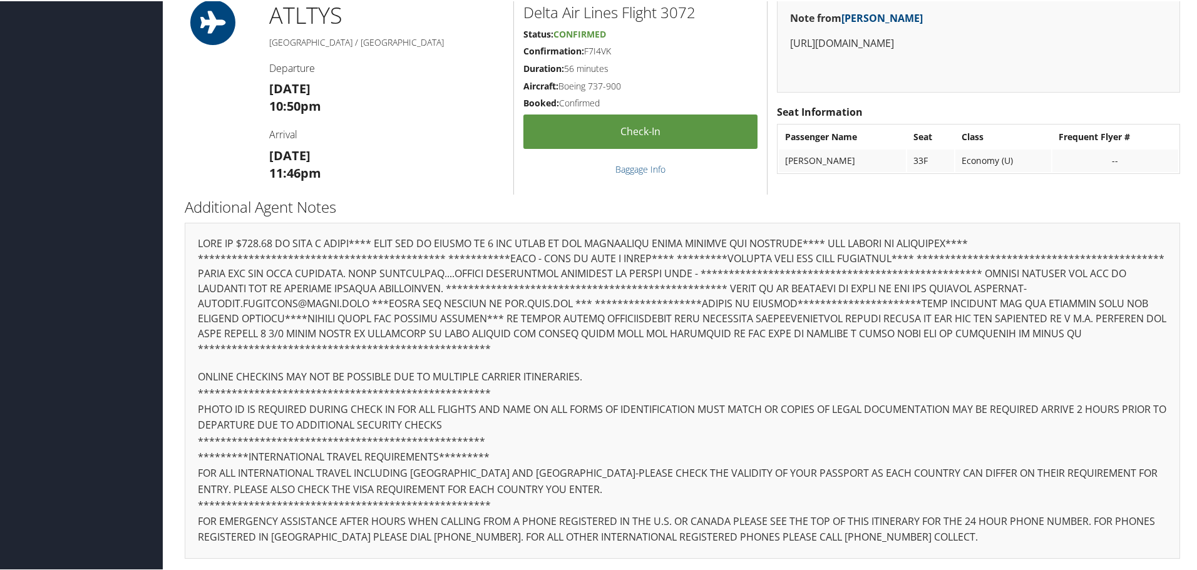
click at [693, 356] on div "**********" at bounding box center [683, 390] width 996 height 336
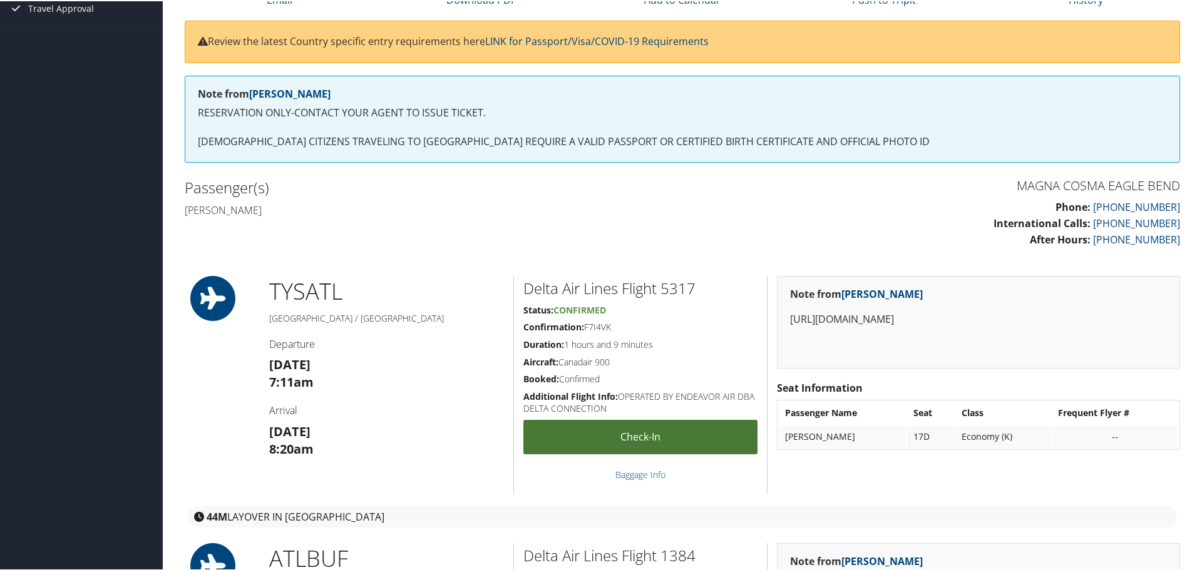
scroll to position [0, 0]
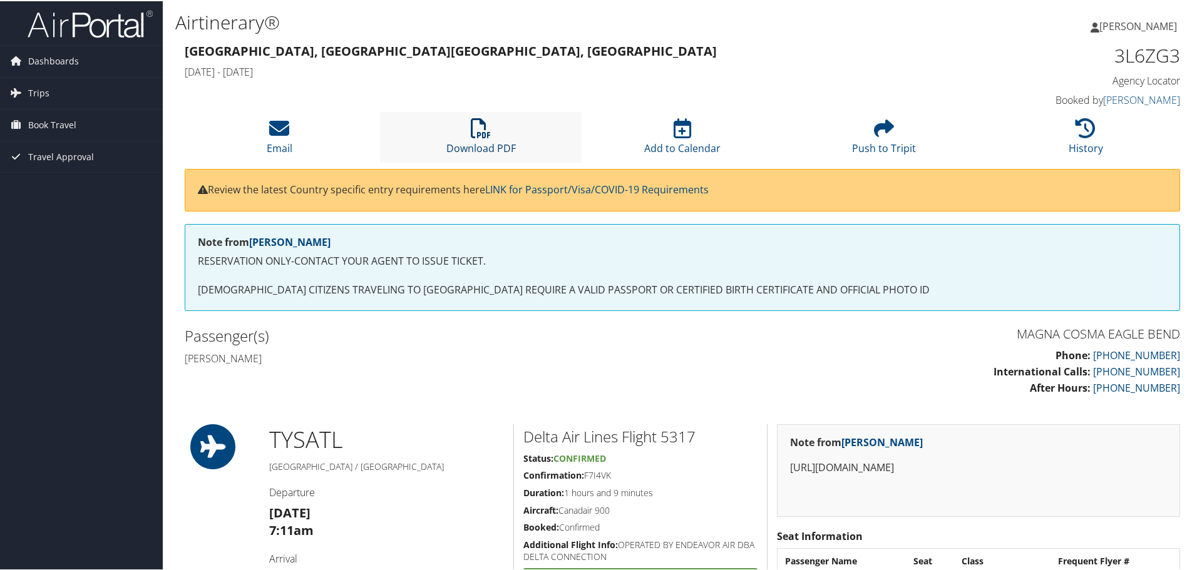
click at [489, 147] on link "Download PDF" at bounding box center [481, 139] width 70 height 30
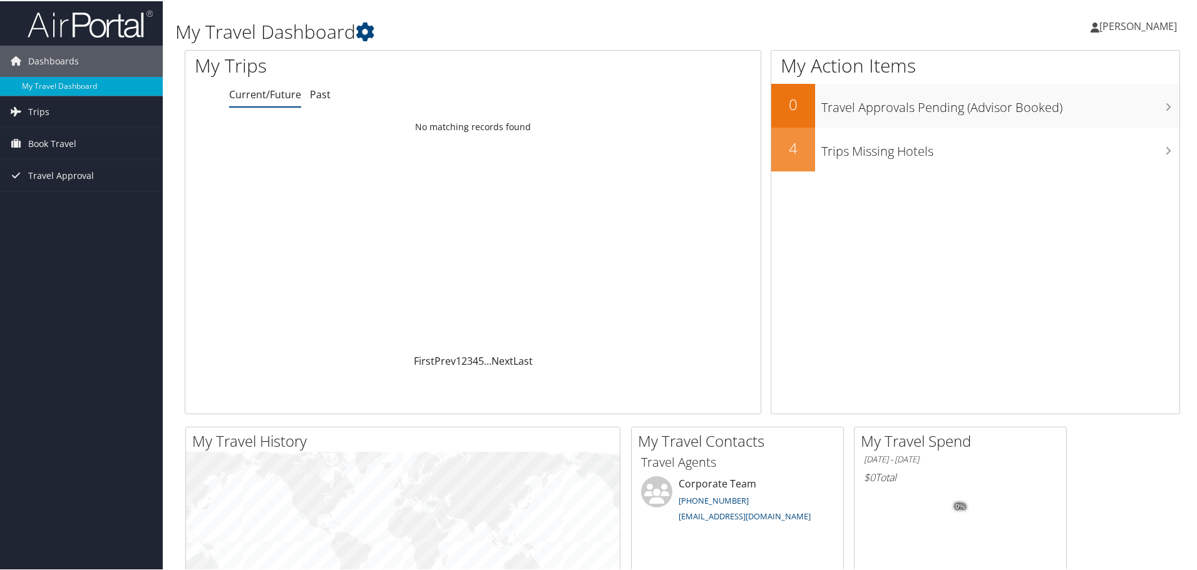
click at [1091, 31] on icon at bounding box center [1095, 26] width 9 height 10
click at [1010, 23] on div "Melissa Mondragon Melissa Mondragon My Settings Travel Agency Contacts View Tra…" at bounding box center [1002, 30] width 401 height 48
click at [972, 31] on div "Melissa Mondragon Melissa Mondragon My Settings Travel Agency Contacts View Tra…" at bounding box center [1002, 30] width 401 height 48
click at [659, 24] on h1 "My Travel Dashboard" at bounding box center [513, 31] width 676 height 26
click at [773, 31] on h1 "My Travel Dashboard" at bounding box center [513, 31] width 676 height 26
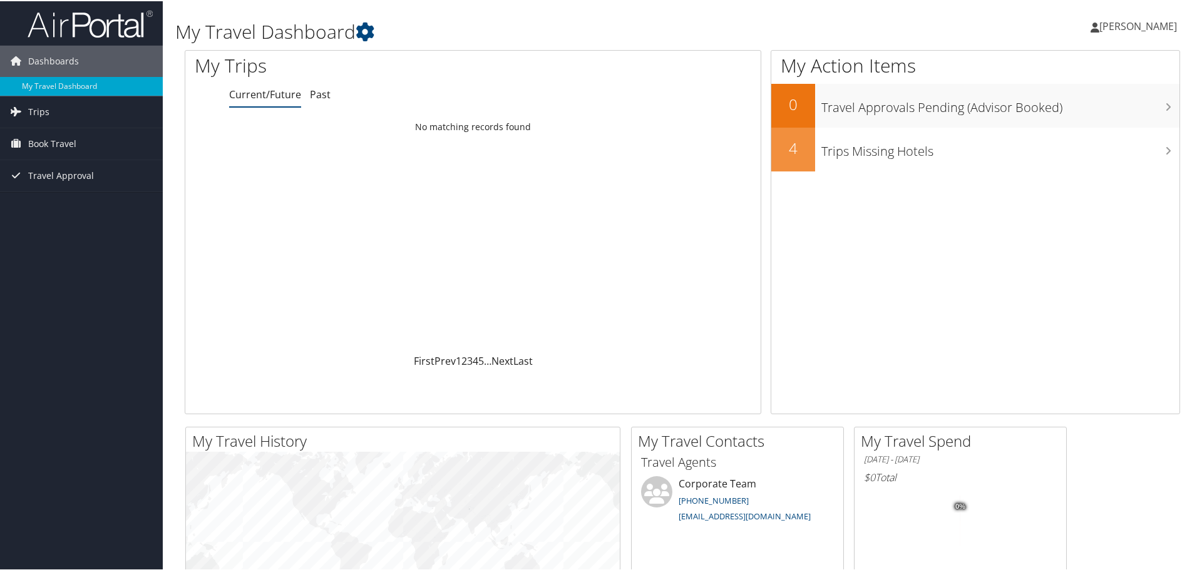
click at [482, 23] on h1 "My Travel Dashboard" at bounding box center [513, 31] width 676 height 26
click at [617, 25] on h1 "My Travel Dashboard" at bounding box center [513, 31] width 676 height 26
click at [574, 19] on h1 "My Travel Dashboard" at bounding box center [513, 31] width 676 height 26
click at [544, 13] on div "My Travel Dashboard" at bounding box center [513, 25] width 676 height 38
click at [1091, 29] on icon at bounding box center [1095, 26] width 9 height 10
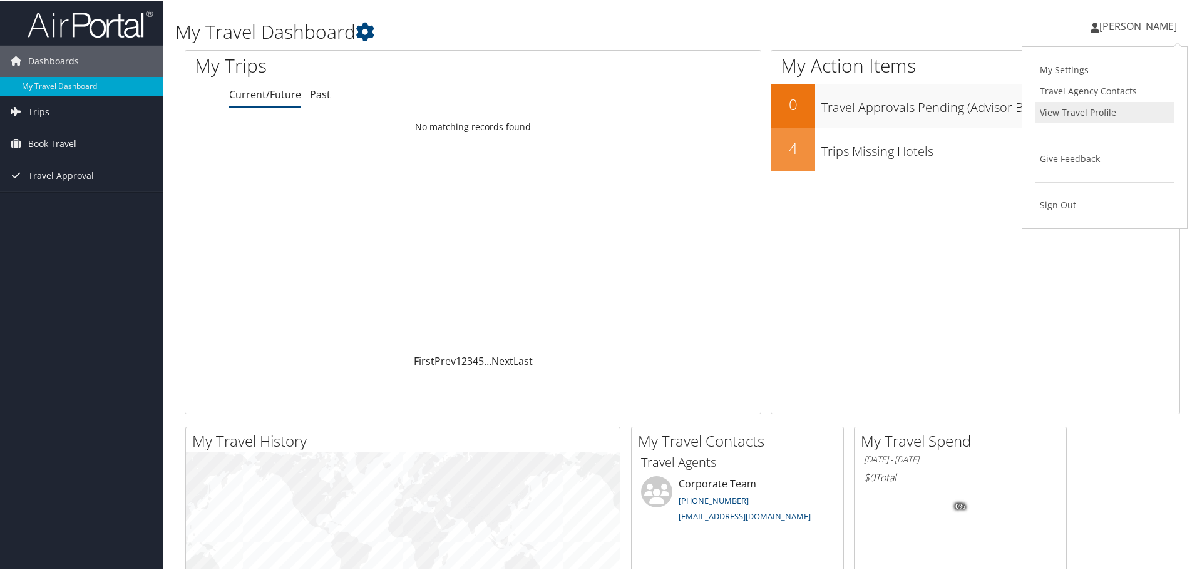
click at [1108, 106] on link "View Travel Profile" at bounding box center [1105, 111] width 140 height 21
click at [70, 144] on span "Book Travel" at bounding box center [52, 142] width 48 height 31
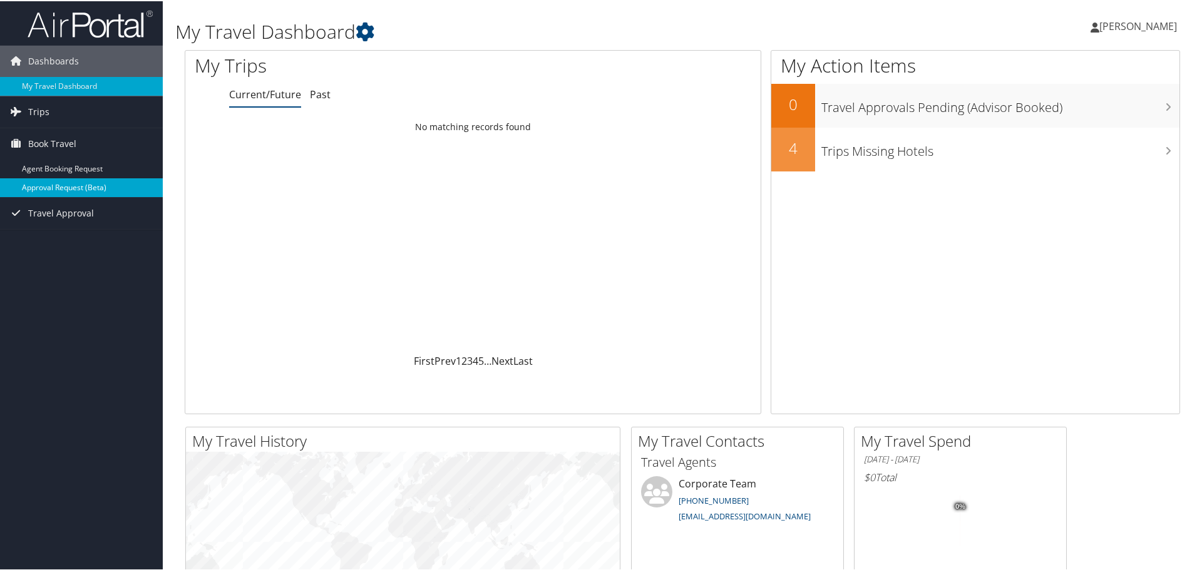
click at [41, 190] on link "Approval Request (Beta)" at bounding box center [81, 186] width 163 height 19
drag, startPoint x: 65, startPoint y: 217, endPoint x: 38, endPoint y: 193, distance: 36.8
click at [38, 193] on div "Dashboards My Travel Dashboard Trips Current/Future Trips Past Trips Trips Miss…" at bounding box center [601, 473] width 1202 height 946
click at [51, 146] on span "Book Travel" at bounding box center [52, 142] width 48 height 31
click at [85, 192] on link "Approval Request (Beta)" at bounding box center [81, 186] width 163 height 19
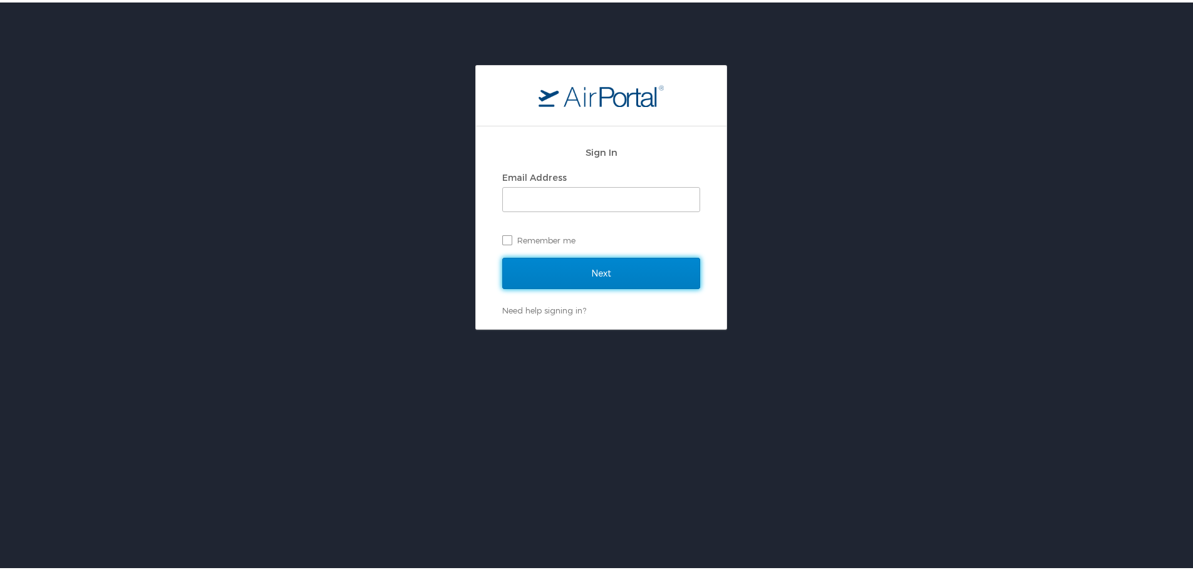
click at [539, 277] on input "Next" at bounding box center [601, 270] width 198 height 31
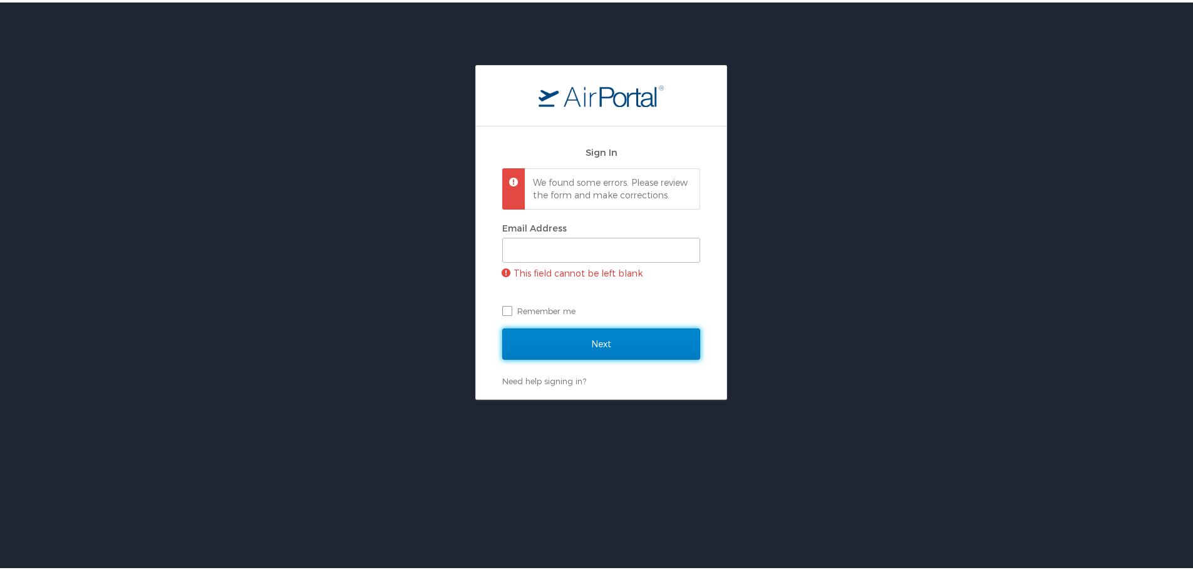
click at [614, 356] on input "Next" at bounding box center [601, 341] width 198 height 31
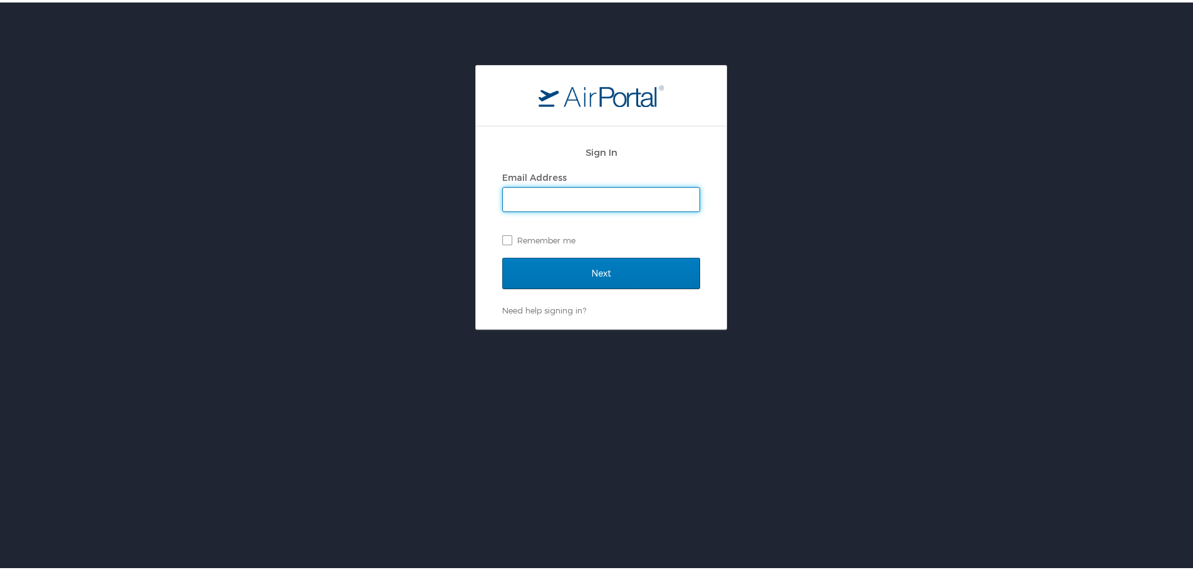
type input "[PERSON_NAME][EMAIL_ADDRESS][PERSON_NAME][DOMAIN_NAME]"
drag, startPoint x: 508, startPoint y: 240, endPoint x: 522, endPoint y: 242, distance: 14.6
click at [510, 240] on label "Remember me" at bounding box center [601, 238] width 198 height 19
click at [510, 240] on input "Remember me" at bounding box center [506, 237] width 8 height 8
checkbox input "true"
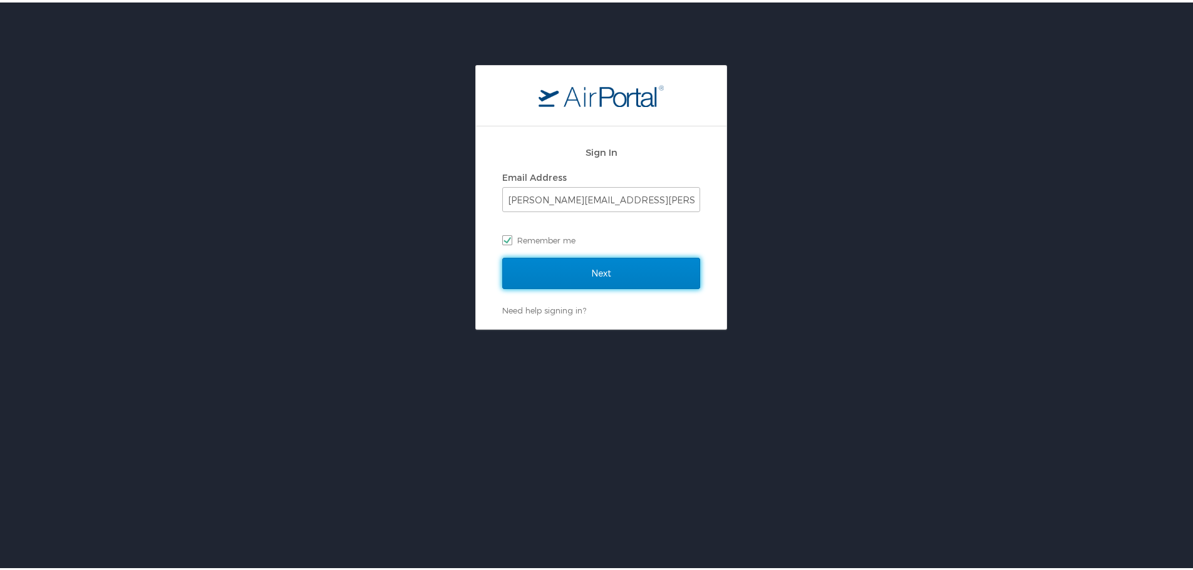
click at [607, 277] on input "Next" at bounding box center [601, 270] width 198 height 31
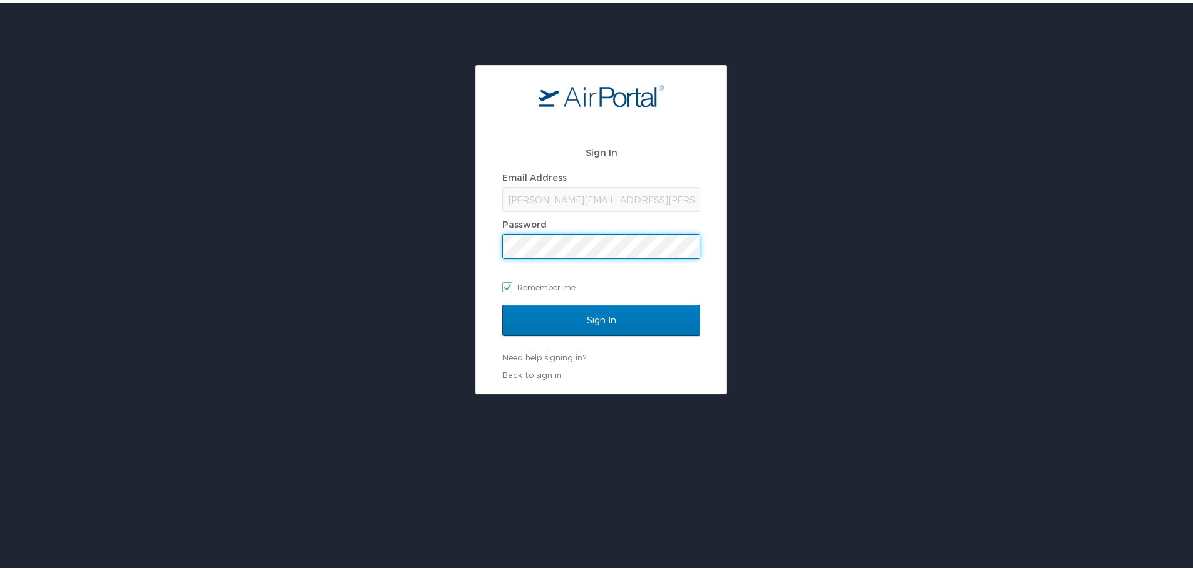
click at [822, 198] on div "Sign In Email Address melissa.mondragon@magna.com Password Remember me Sign In …" at bounding box center [601, 227] width 1202 height 329
click at [609, 314] on input "Sign In" at bounding box center [601, 317] width 198 height 31
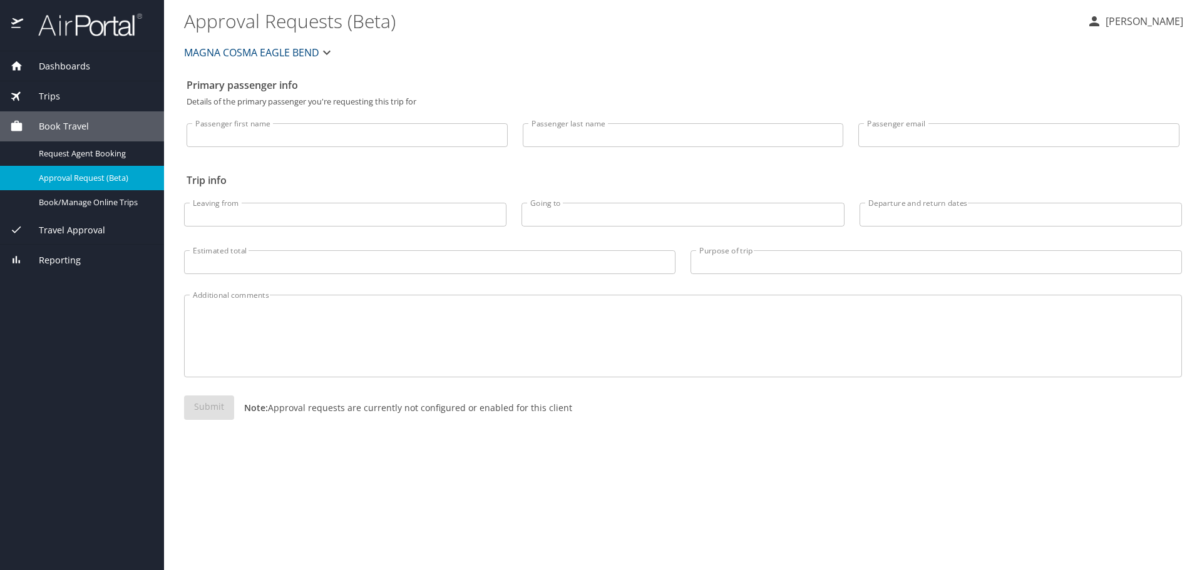
click at [18, 263] on icon at bounding box center [16, 260] width 13 height 13
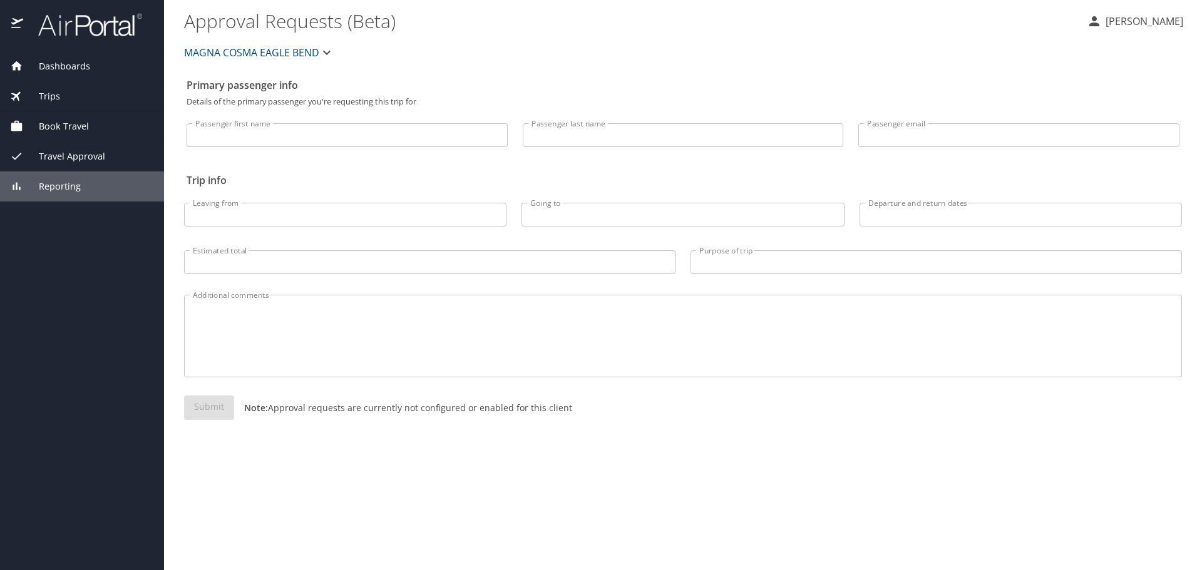
click at [66, 183] on span "Reporting" at bounding box center [52, 187] width 58 height 14
click at [66, 187] on span "Reporting" at bounding box center [52, 187] width 58 height 14
click at [330, 56] on icon "button" at bounding box center [326, 52] width 15 height 15
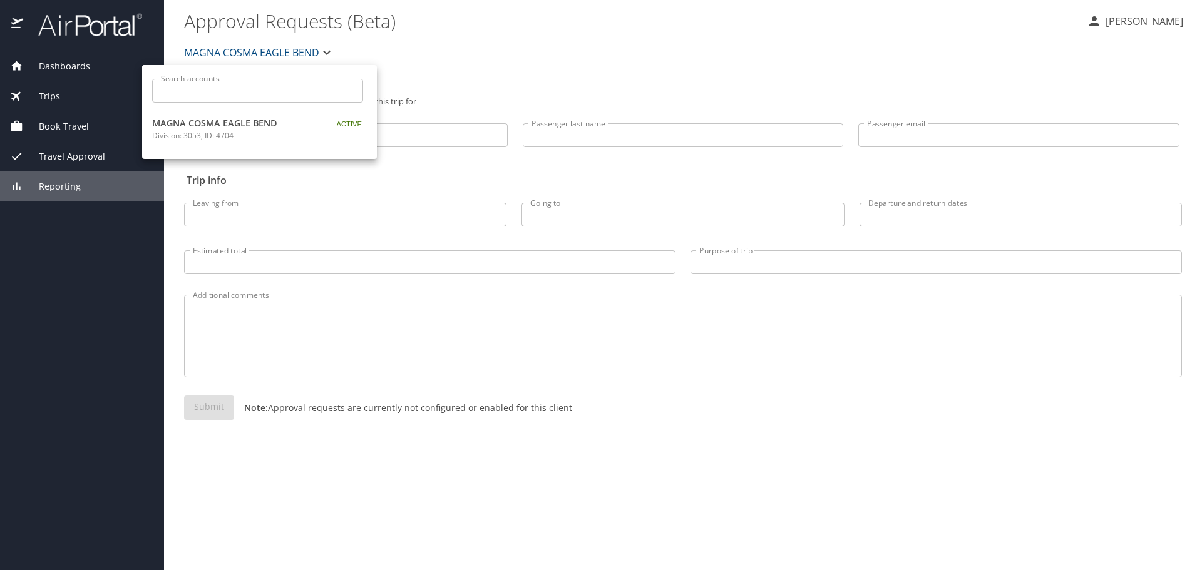
click at [567, 65] on div at bounding box center [601, 285] width 1202 height 570
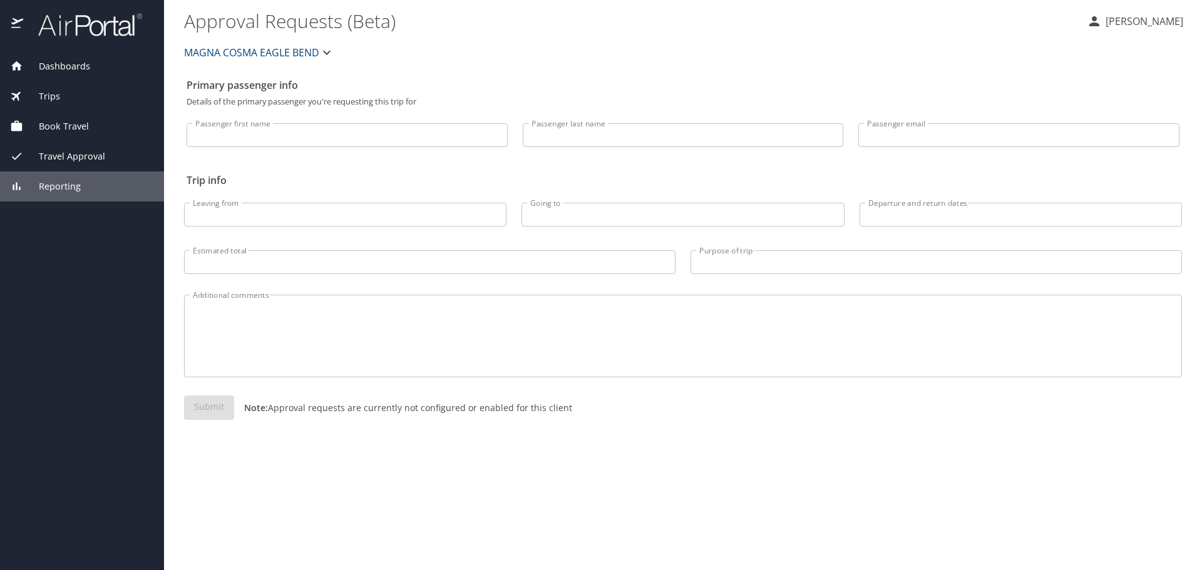
click at [61, 158] on span "Travel Approval" at bounding box center [64, 157] width 82 height 14
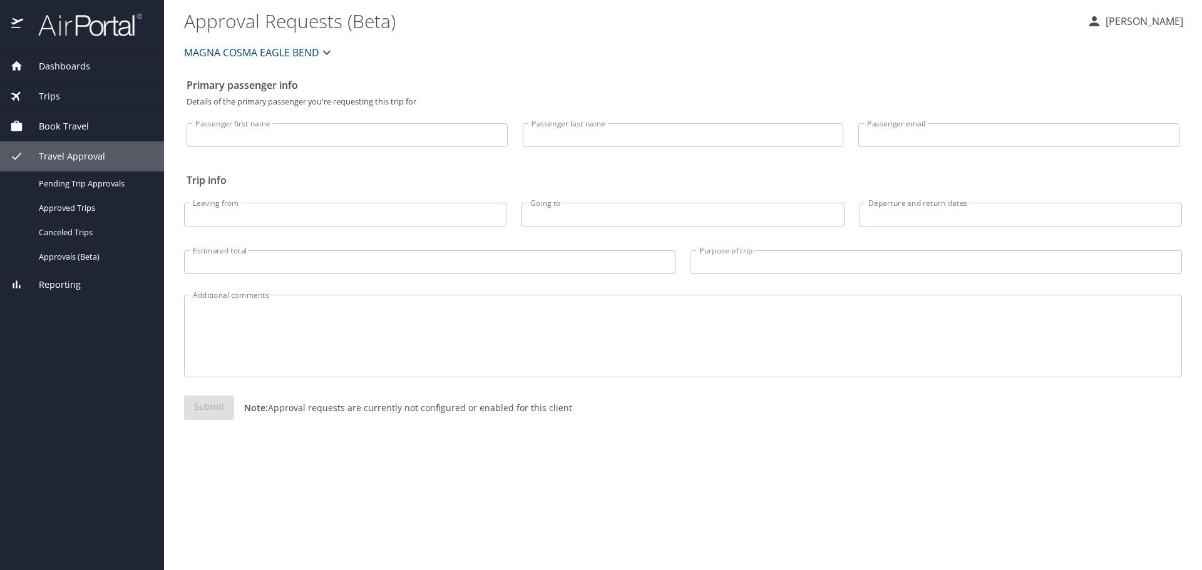
click at [19, 21] on img at bounding box center [17, 25] width 13 height 24
click at [78, 28] on img at bounding box center [83, 25] width 118 height 24
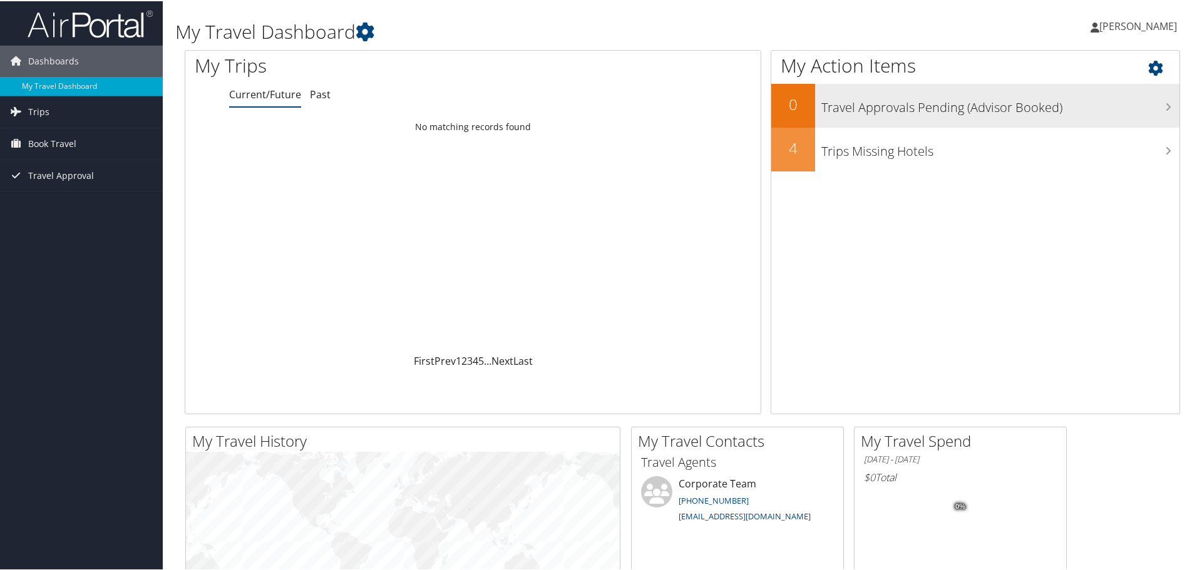
click at [1165, 107] on icon at bounding box center [1168, 106] width 6 height 10
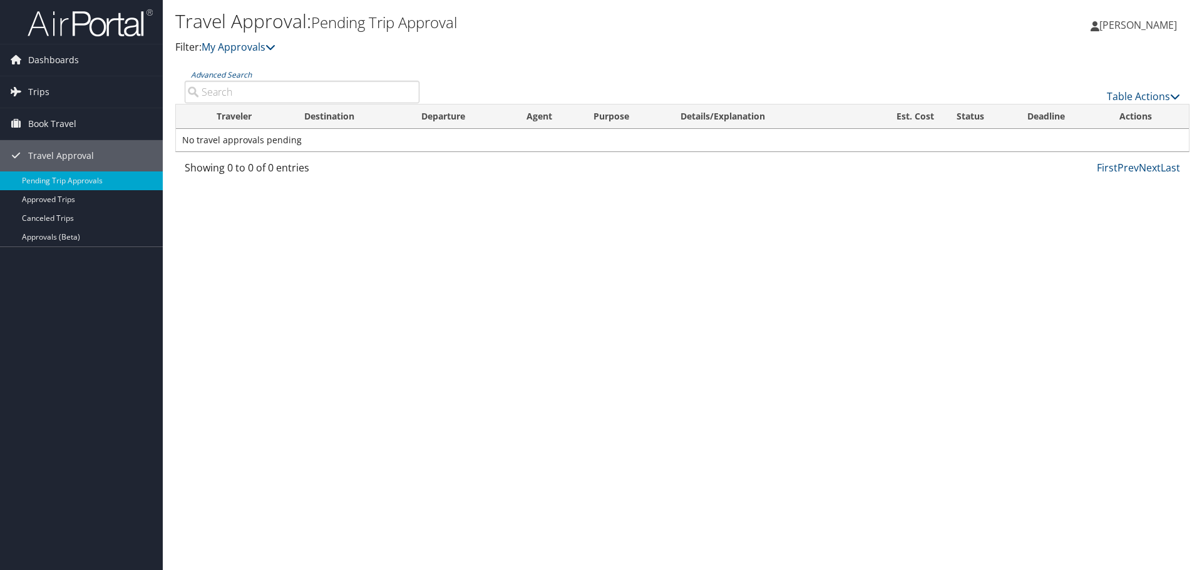
click at [291, 93] on input "Advanced Search" at bounding box center [302, 92] width 235 height 23
type input "a"
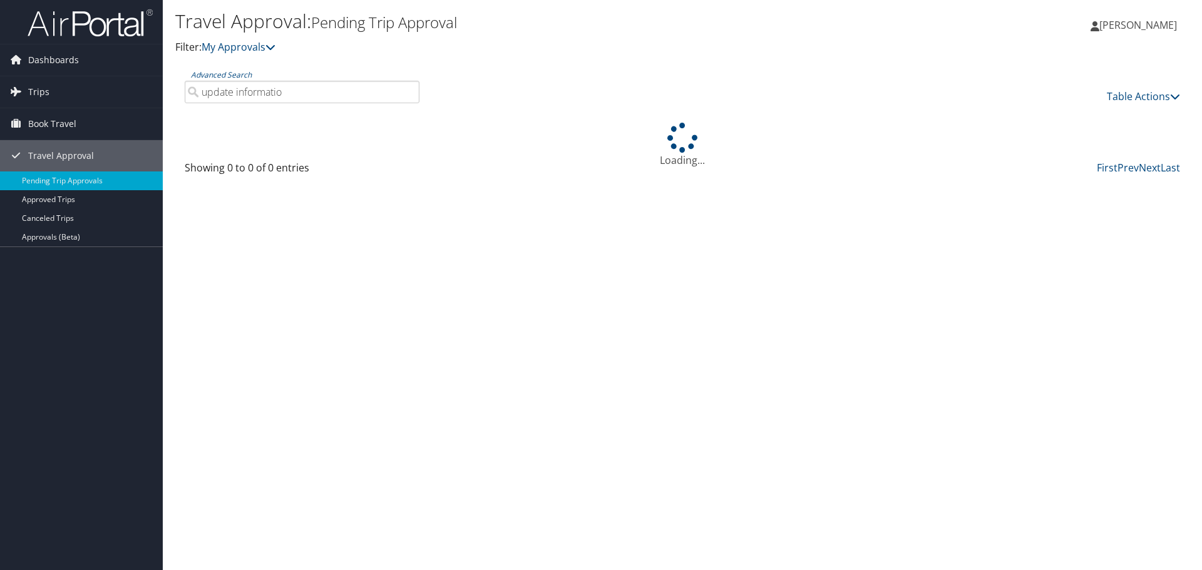
type input "update information"
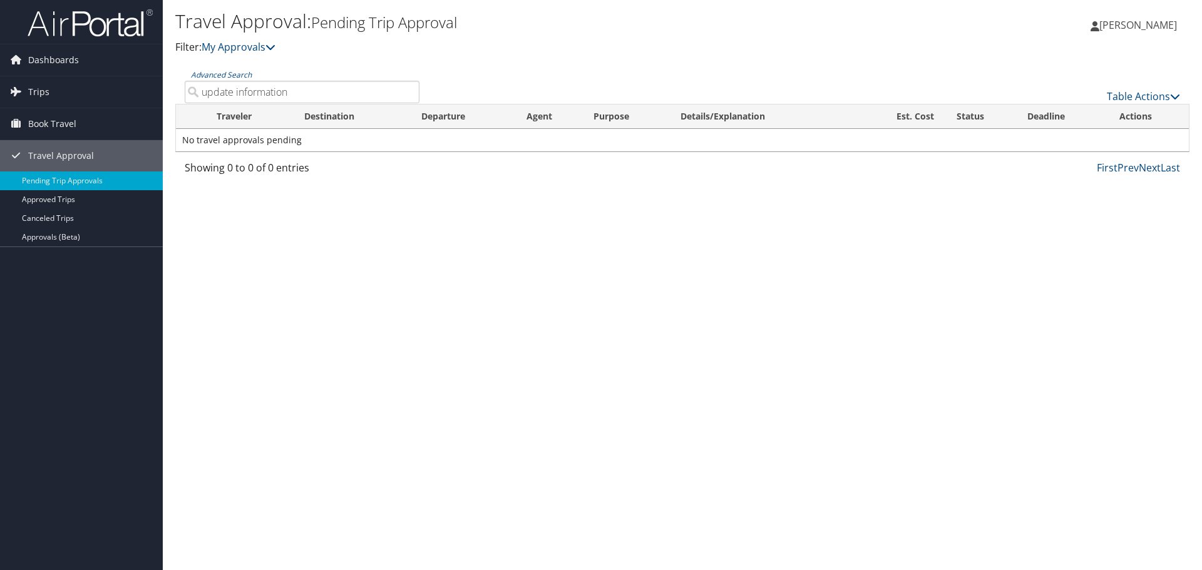
click at [408, 91] on input "update information" at bounding box center [302, 92] width 235 height 23
drag, startPoint x: 21, startPoint y: 122, endPoint x: 596, endPoint y: 275, distance: 595.4
click at [596, 275] on div "Travel Approval: Pending Trip Approval Filter: My Approvals Melissa Mondragon M…" at bounding box center [682, 285] width 1039 height 570
drag, startPoint x: 1077, startPoint y: 28, endPoint x: 723, endPoint y: 105, distance: 362.7
click at [723, 105] on th "Details/Explanation" at bounding box center [762, 117] width 187 height 24
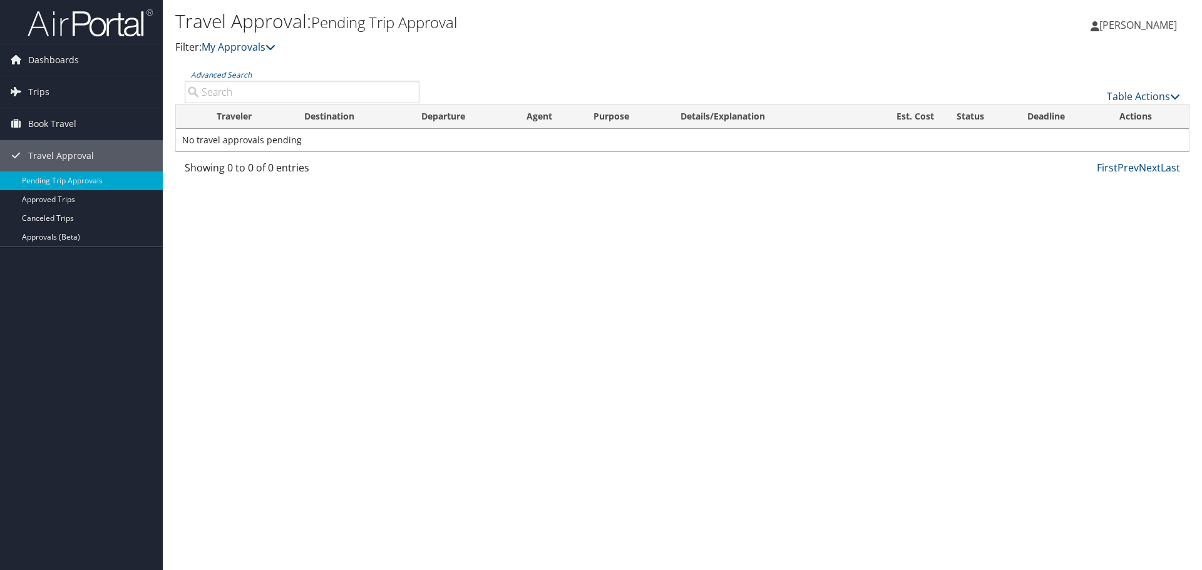
click at [507, 53] on p "Filter: My Approvals" at bounding box center [513, 47] width 676 height 16
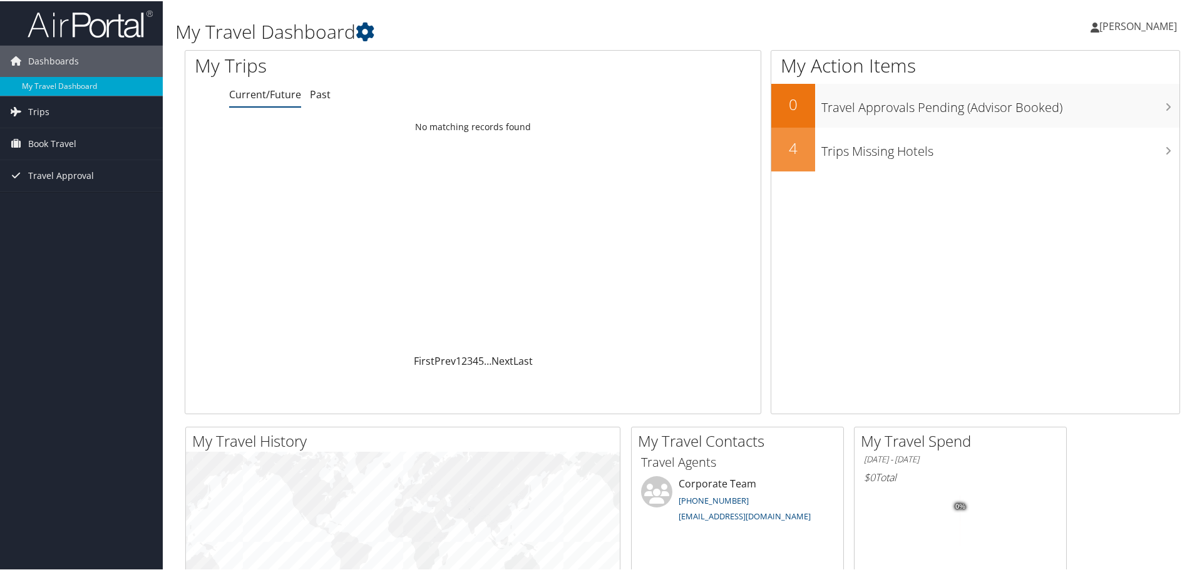
click at [91, 357] on div "Dashboards My Travel Dashboard Trips Current/Future Trips Past Trips Trips Miss…" at bounding box center [601, 473] width 1202 height 946
click at [1143, 25] on span "[PERSON_NAME]" at bounding box center [1139, 25] width 78 height 14
click at [1073, 69] on link "My Settings" at bounding box center [1105, 68] width 140 height 21
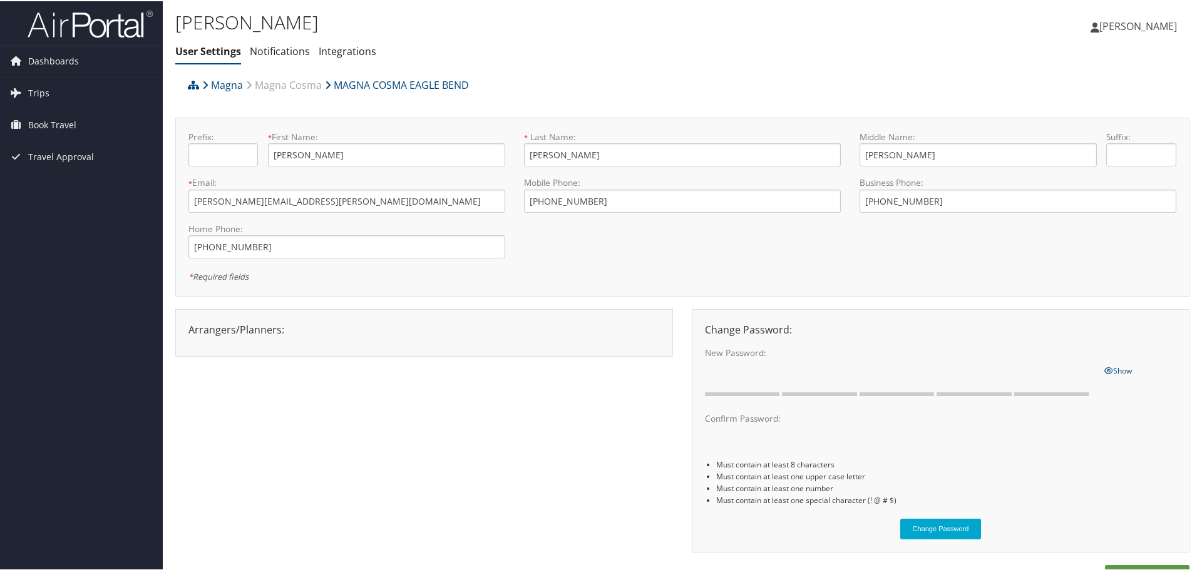
click at [543, 451] on div "Arrangers/Planners: Edit Arrangers & Planners Pamela Byrd Save Changes Cancel ×…" at bounding box center [682, 436] width 1014 height 257
click at [343, 53] on link "Integrations" at bounding box center [348, 50] width 58 height 14
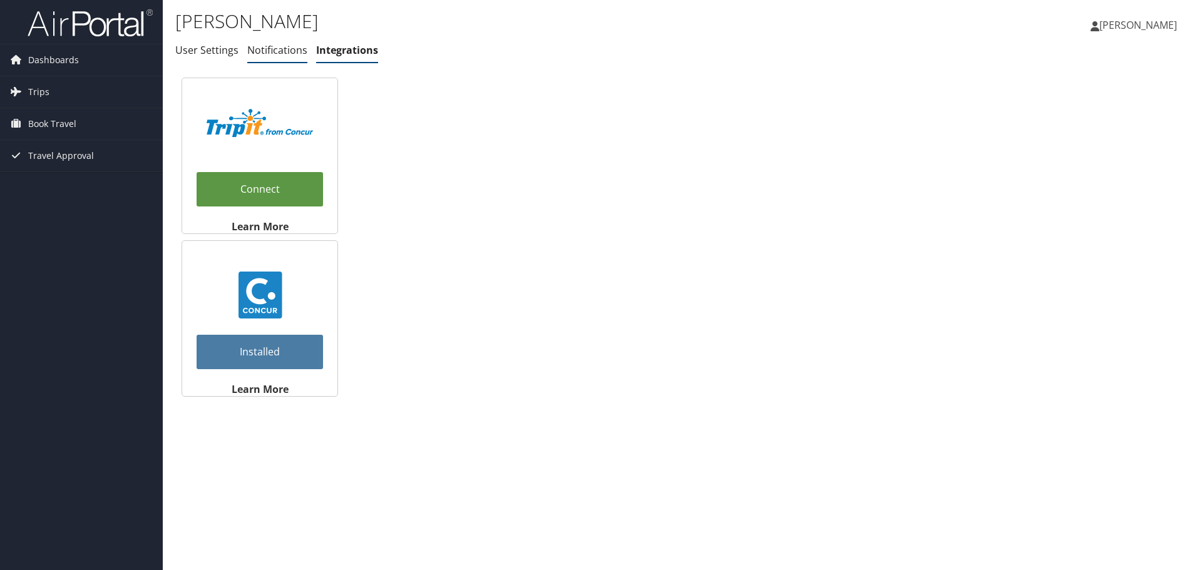
click at [286, 53] on link "Notifications" at bounding box center [277, 50] width 60 height 14
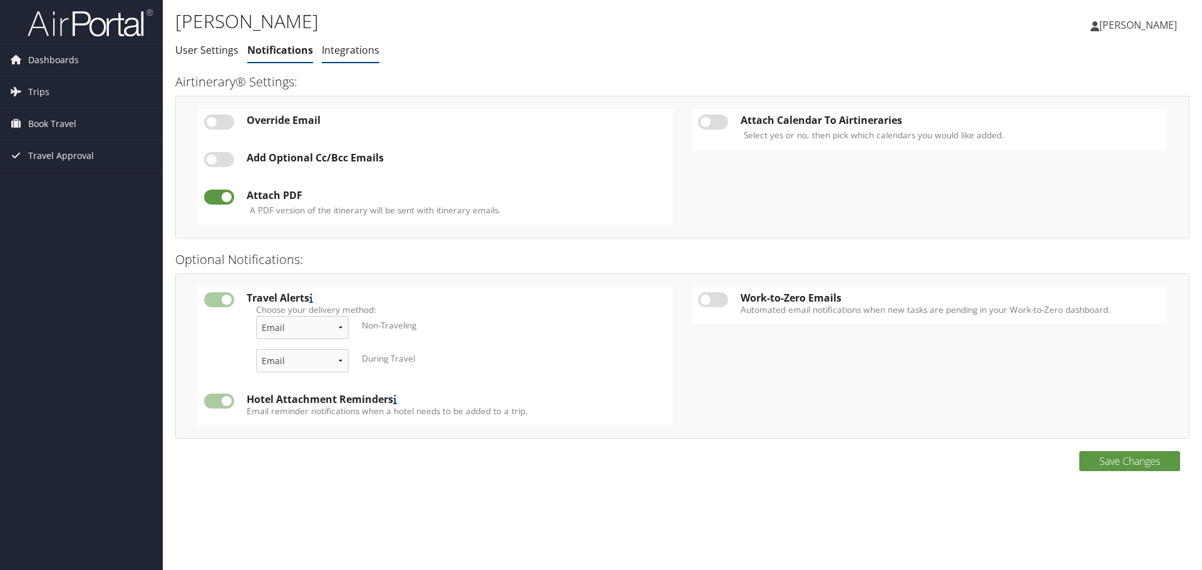
click at [353, 51] on link "Integrations" at bounding box center [351, 50] width 58 height 14
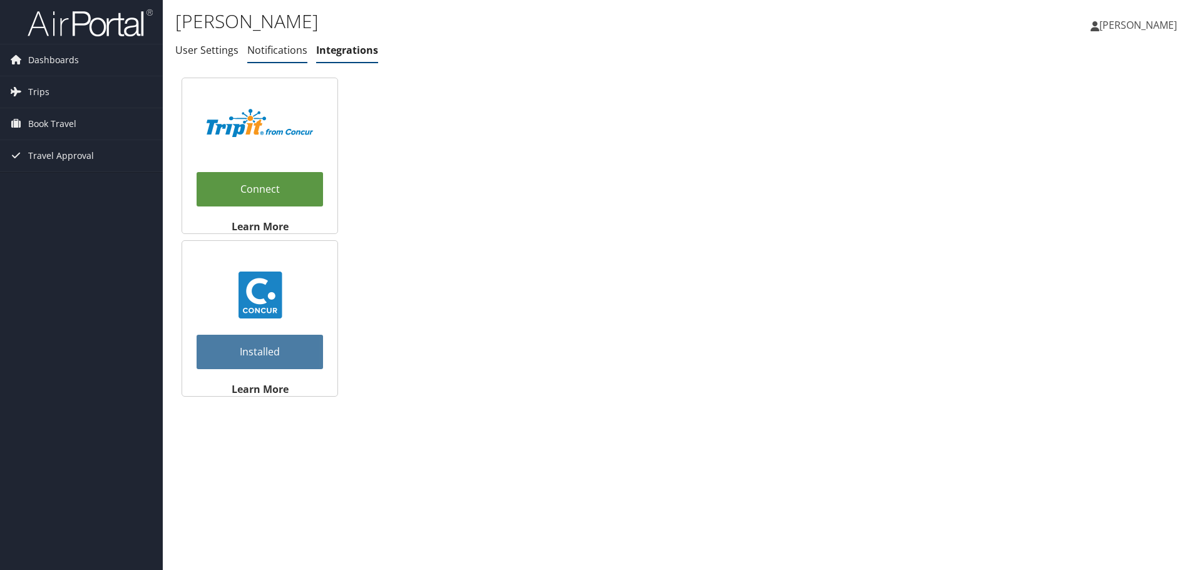
click at [274, 53] on link "Notifications" at bounding box center [277, 50] width 60 height 14
click at [218, 48] on link "User Settings" at bounding box center [206, 50] width 63 height 14
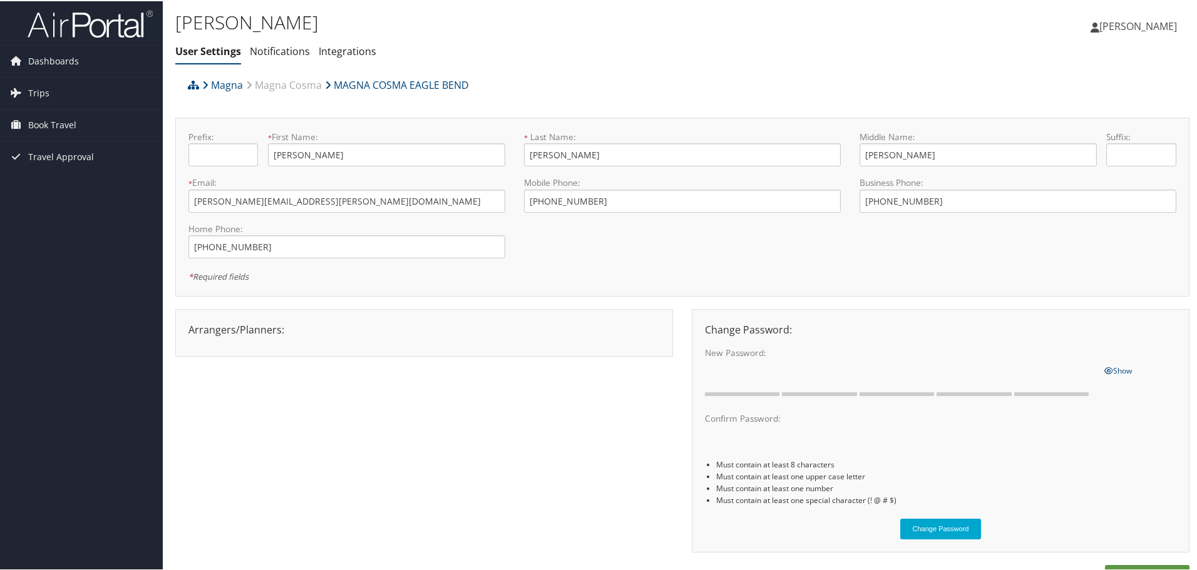
click at [1126, 26] on span "[PERSON_NAME]" at bounding box center [1139, 25] width 78 height 14
click at [1091, 110] on link "View Travel Profile" at bounding box center [1105, 111] width 140 height 21
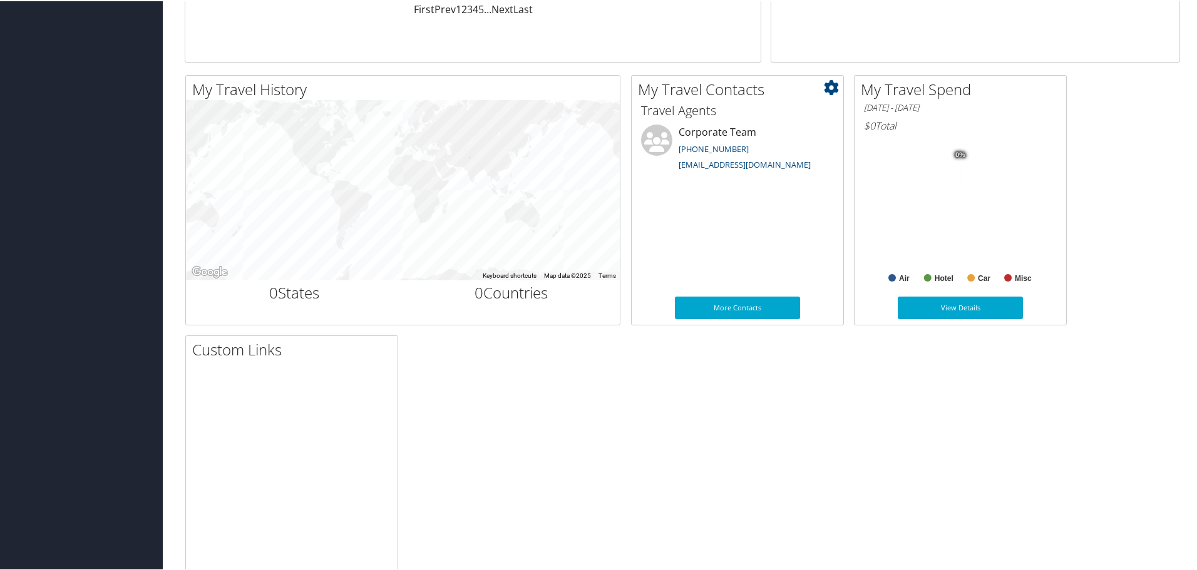
scroll to position [388, 0]
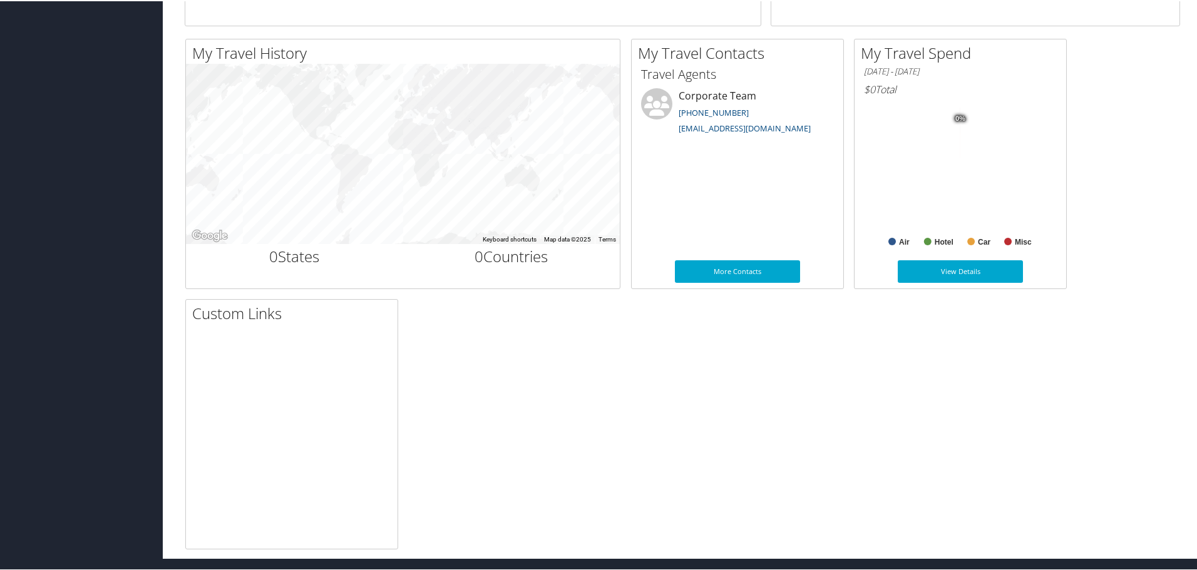
click at [319, 369] on div at bounding box center [292, 453] width 212 height 235
drag, startPoint x: 248, startPoint y: 356, endPoint x: 290, endPoint y: 445, distance: 98.3
click at [290, 445] on div at bounding box center [292, 453] width 212 height 235
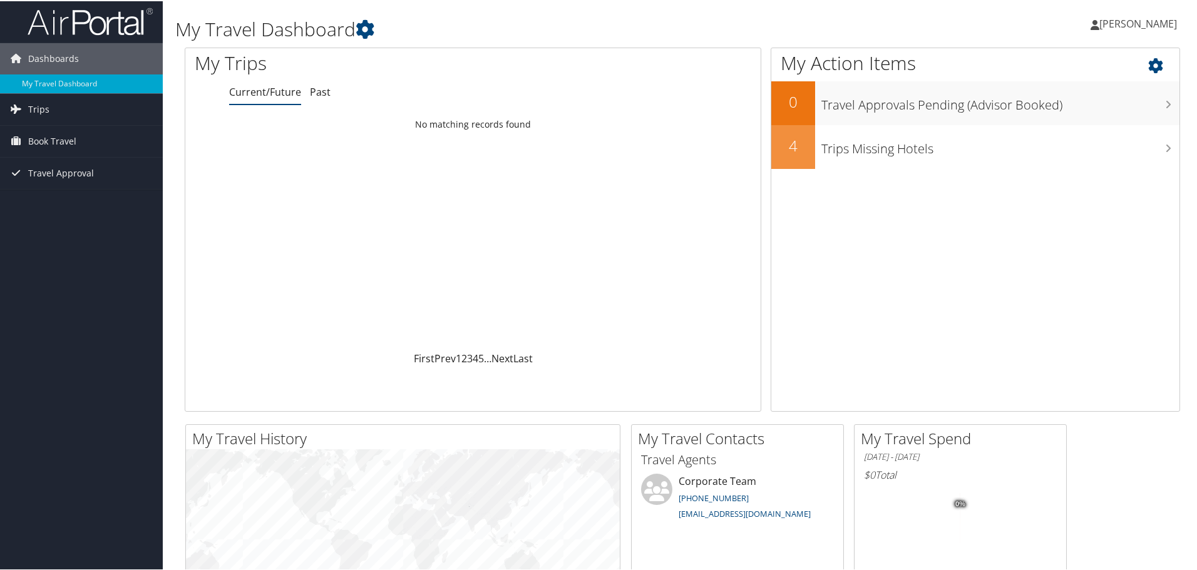
scroll to position [0, 0]
